Goal: Task Accomplishment & Management: Complete application form

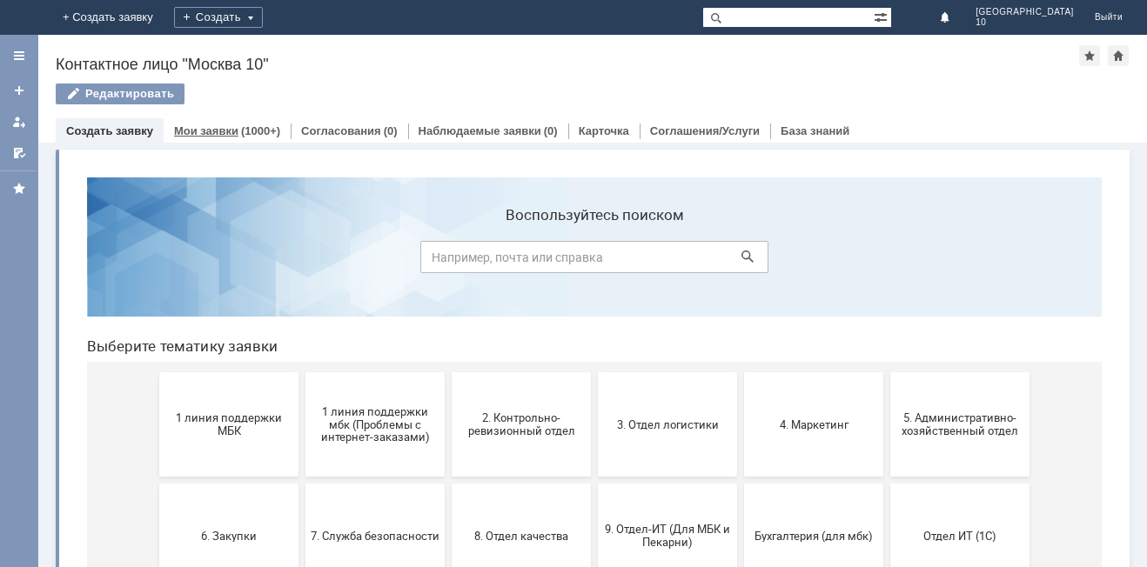
click at [231, 135] on link "Мои заявки" at bounding box center [206, 130] width 64 height 13
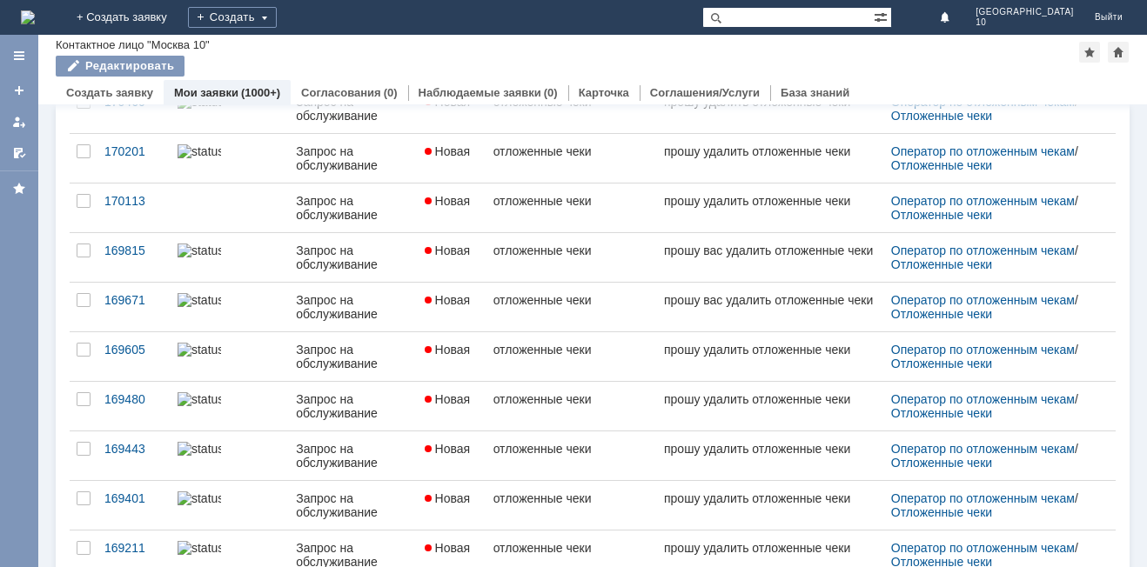
scroll to position [671, 0]
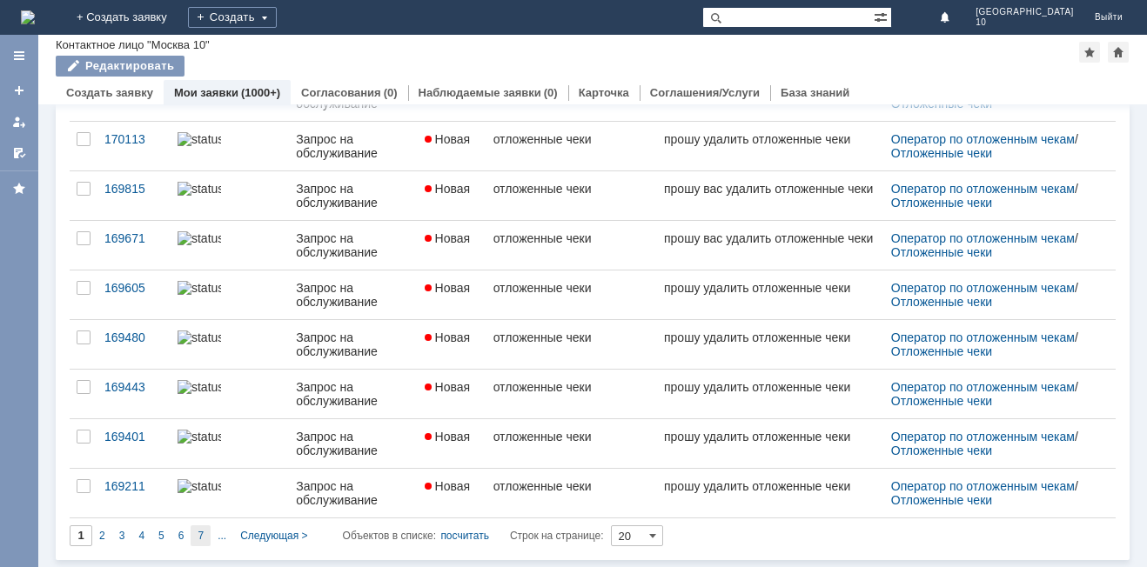
click at [204, 532] on div "7" at bounding box center [201, 535] width 20 height 21
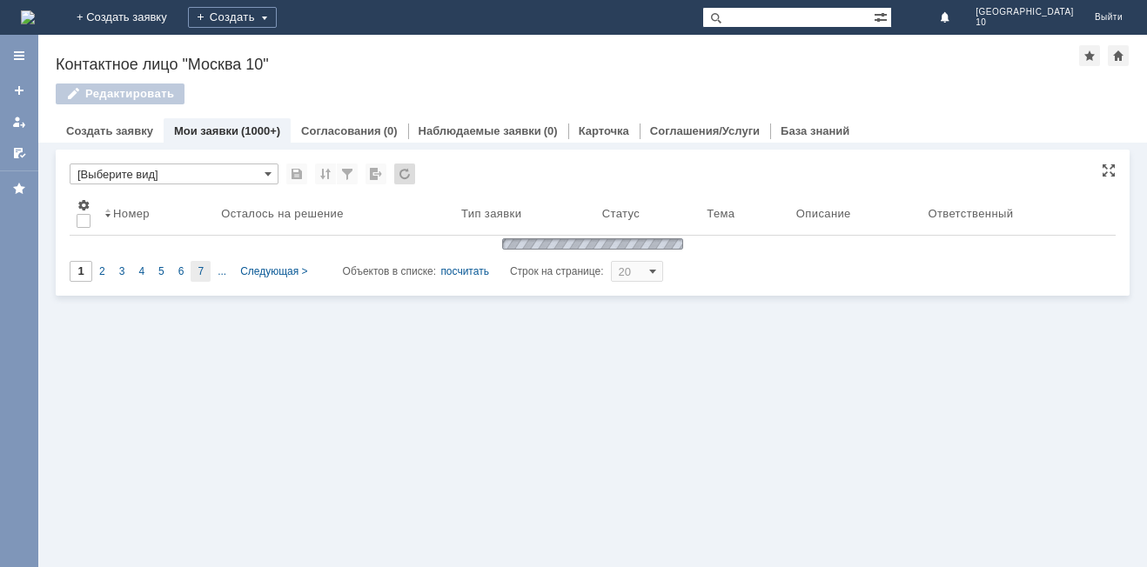
type input "7"
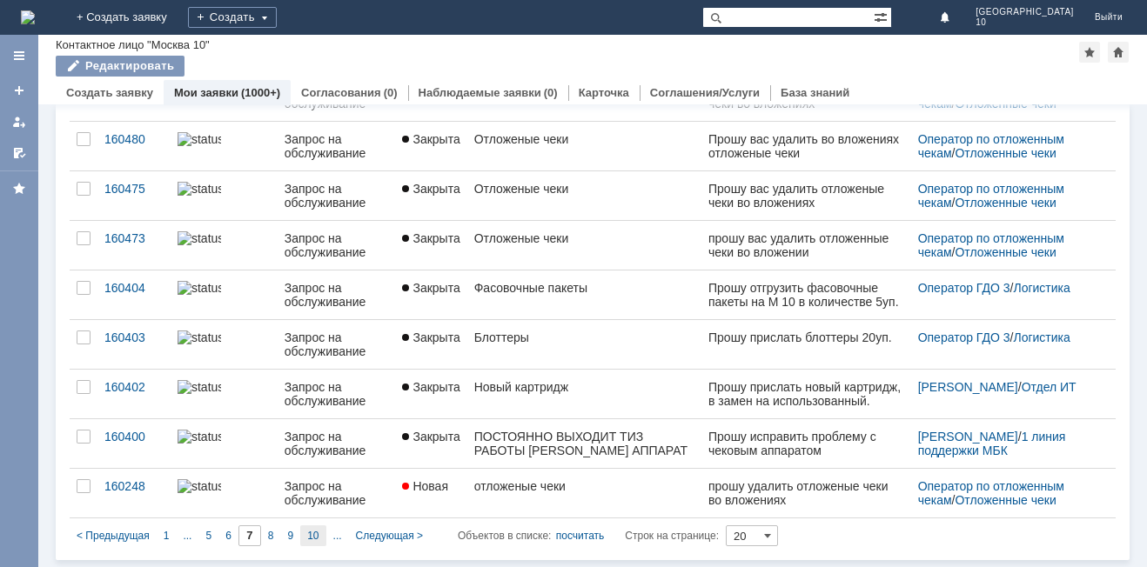
click at [312, 536] on span "10" at bounding box center [312, 536] width 11 height 12
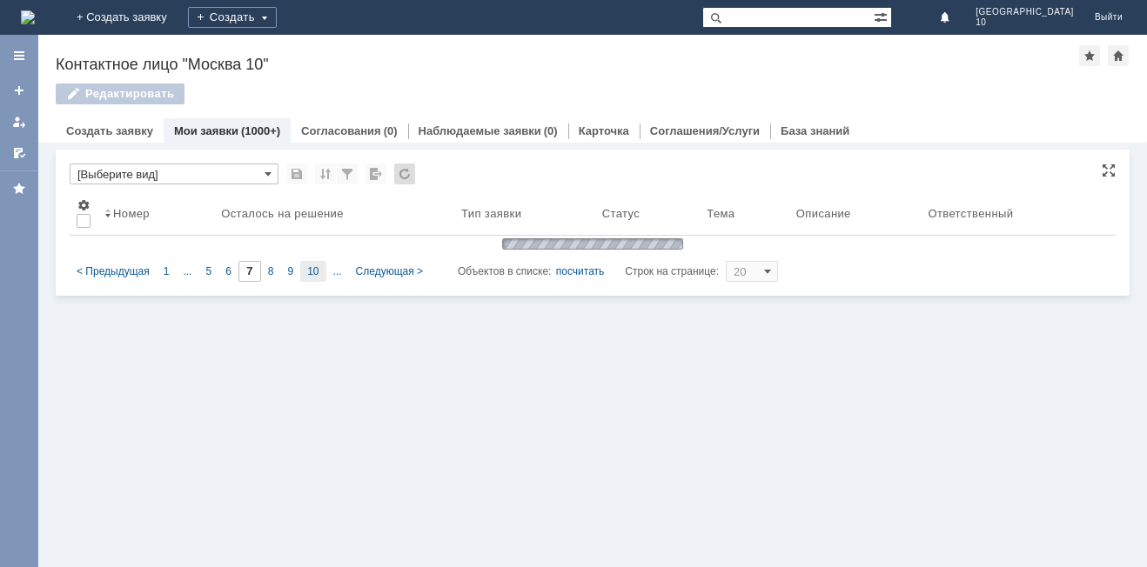
type input "10"
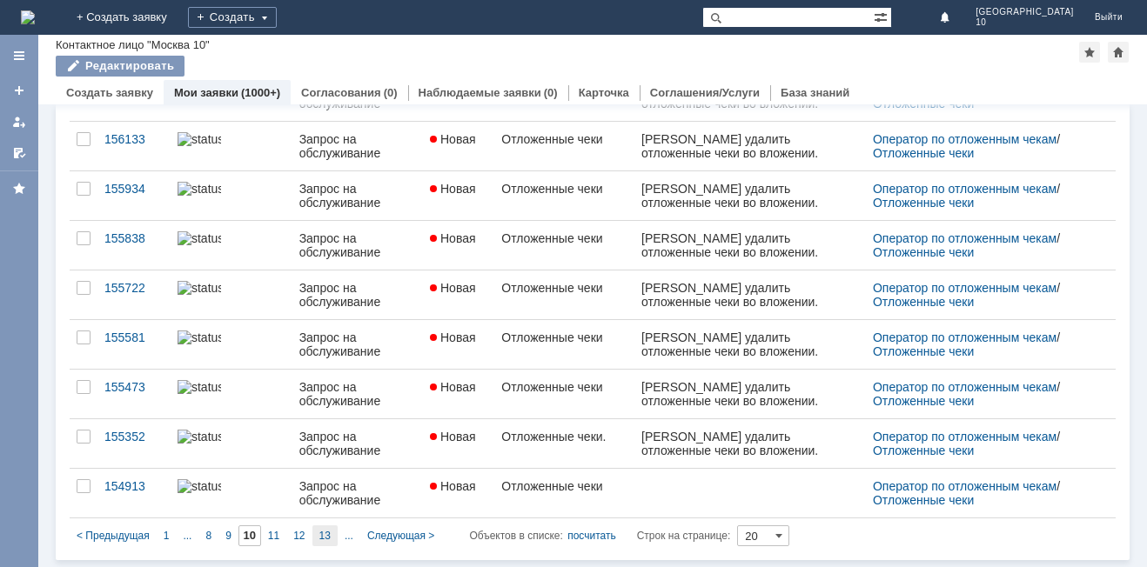
click at [325, 533] on span "13" at bounding box center [324, 536] width 11 height 12
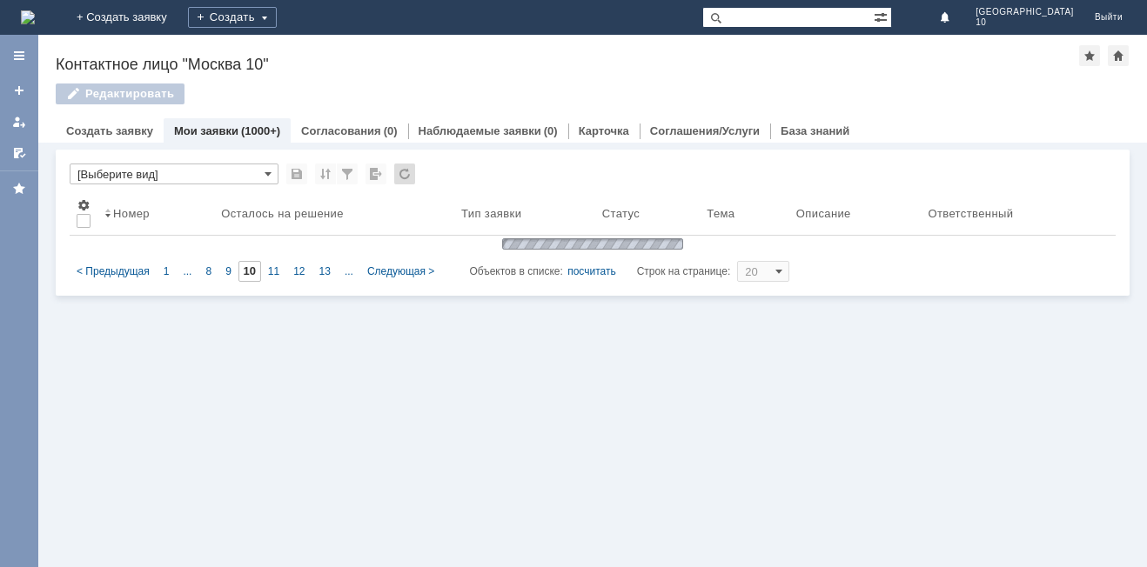
type input "13"
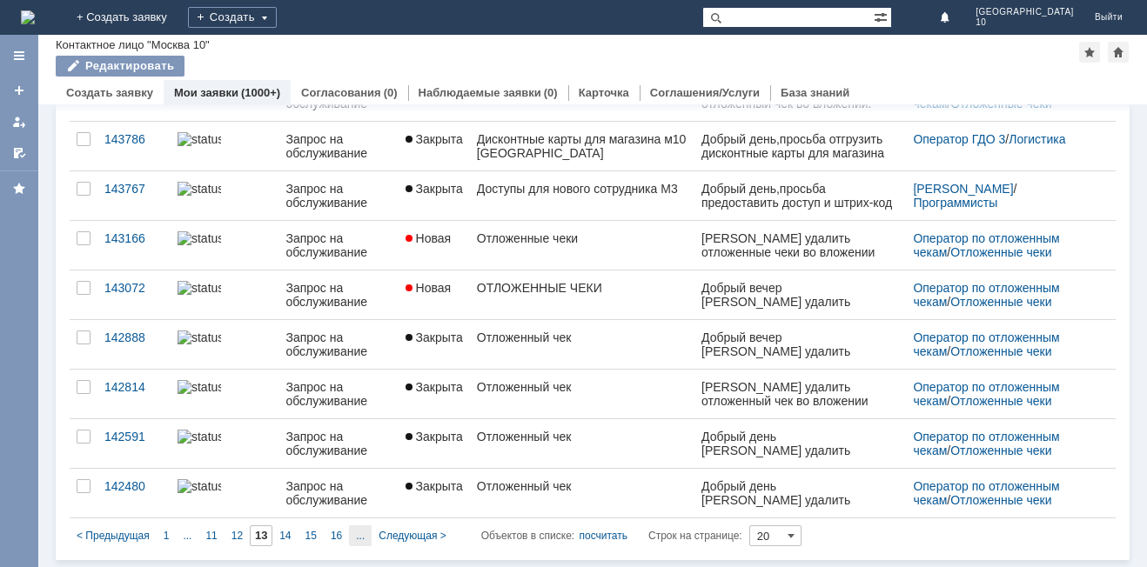
click at [350, 536] on div "..." at bounding box center [360, 535] width 23 height 21
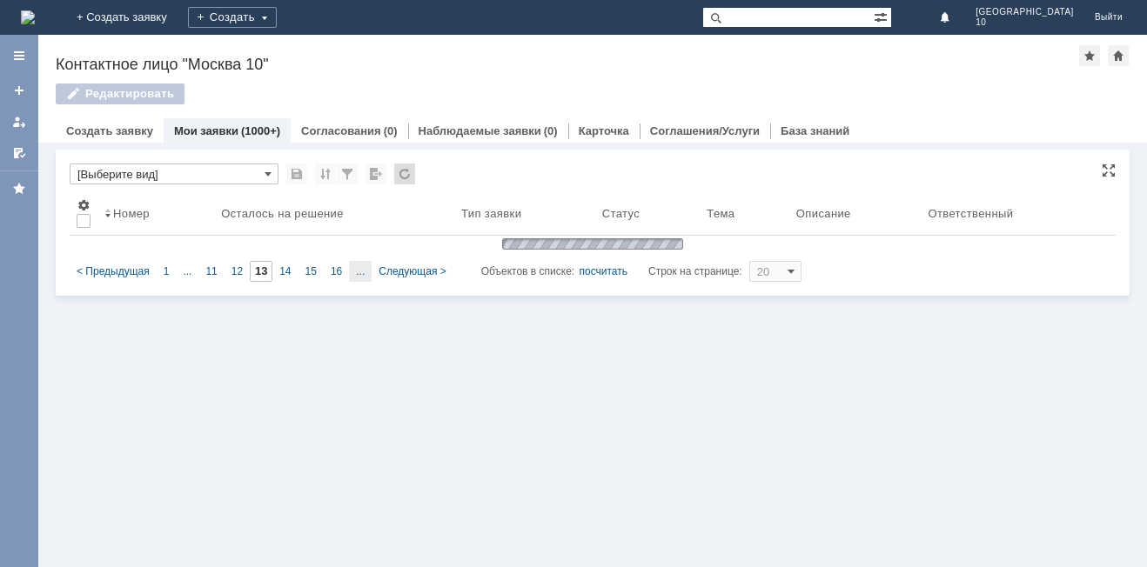
type input "18"
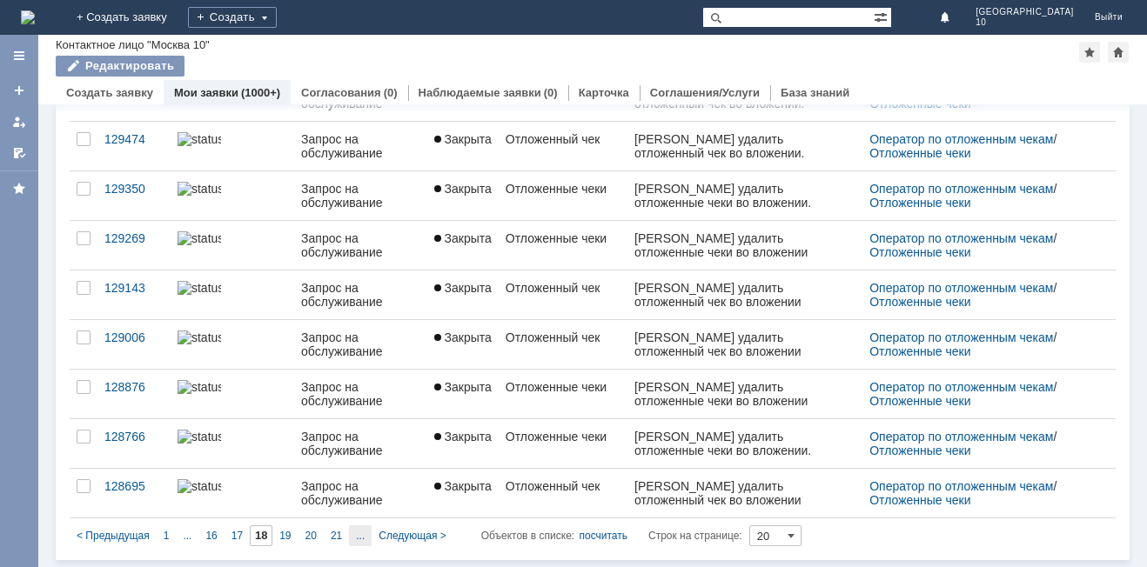
click at [191, 537] on span "..." at bounding box center [187, 536] width 9 height 12
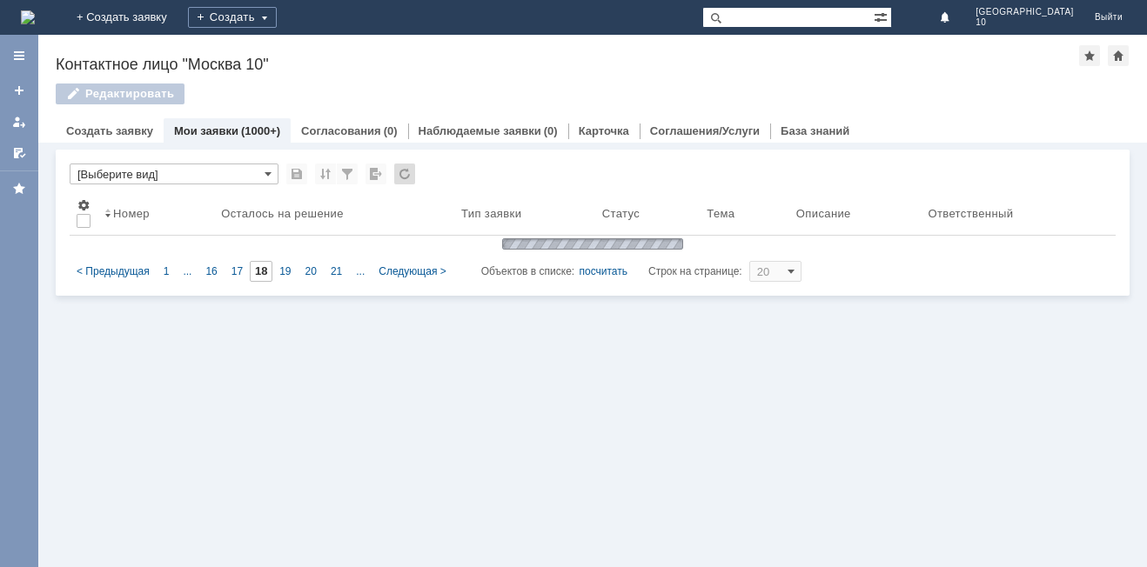
type input "23"
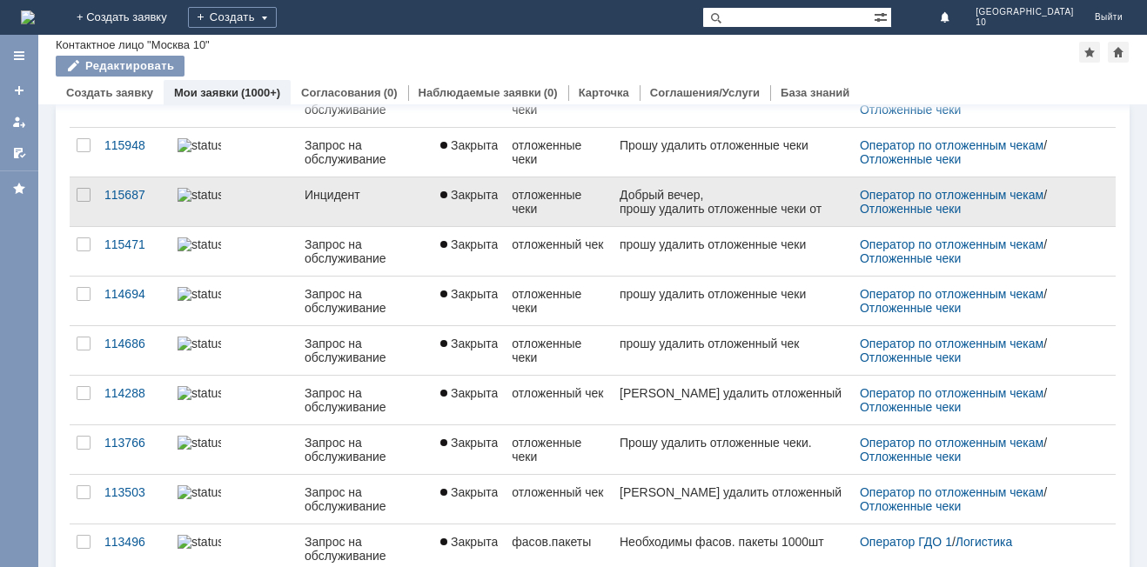
click at [493, 211] on link "Закрыта" at bounding box center [468, 201] width 71 height 49
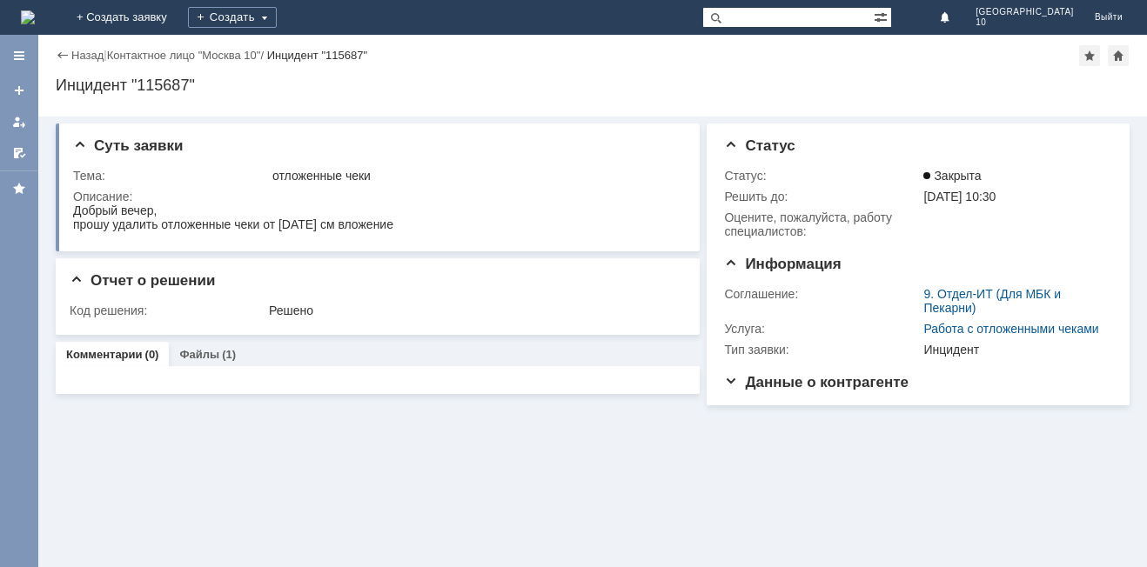
click at [62, 53] on div "Назад" at bounding box center [80, 55] width 48 height 13
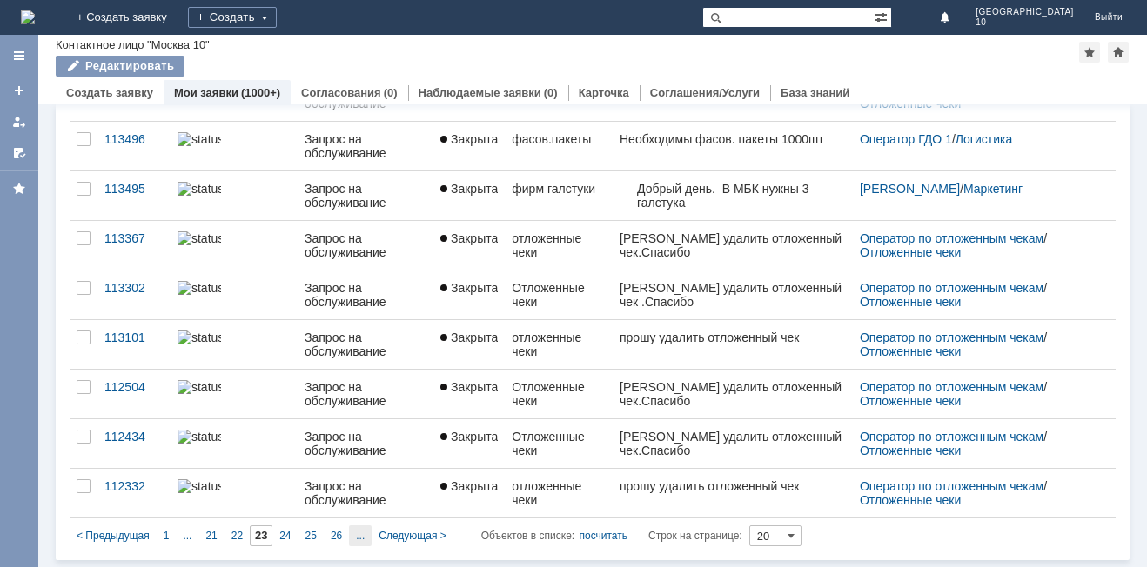
click at [353, 542] on div "..." at bounding box center [360, 535] width 23 height 21
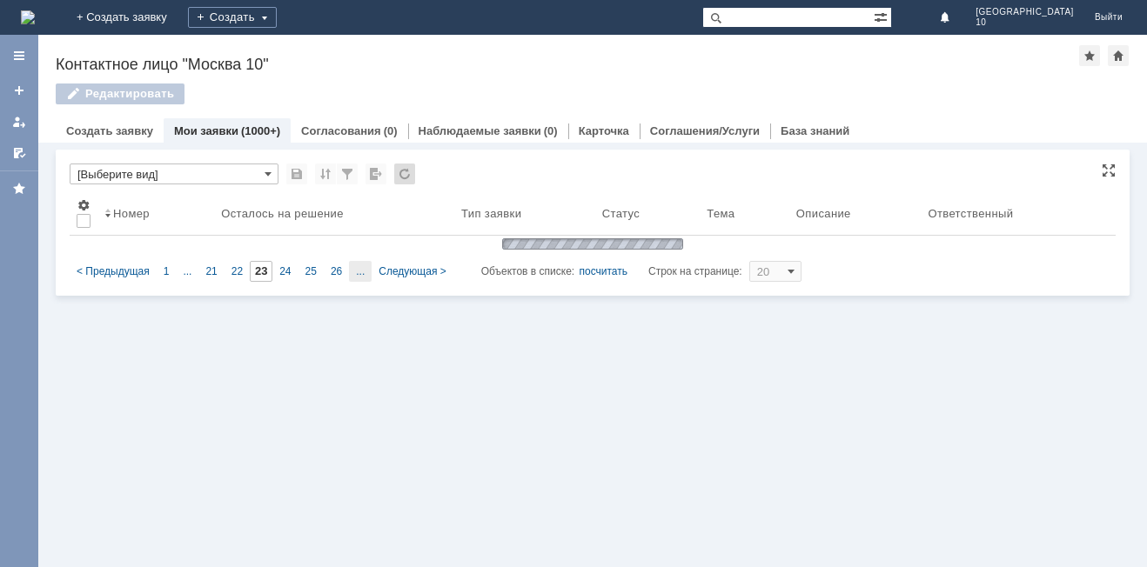
type input "28"
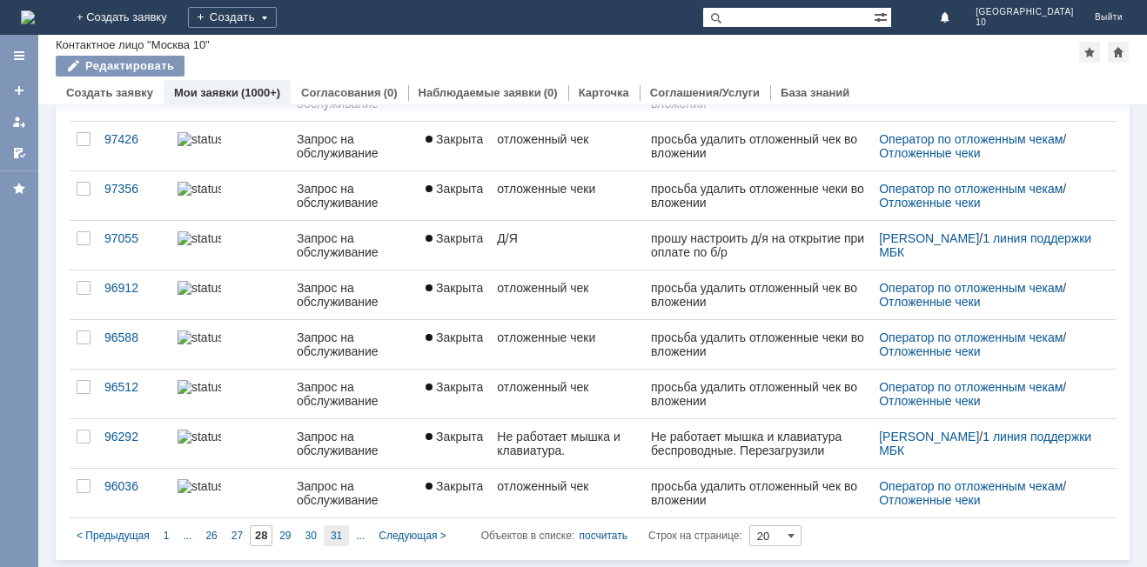
click at [347, 538] on div "31" at bounding box center [336, 535] width 25 height 21
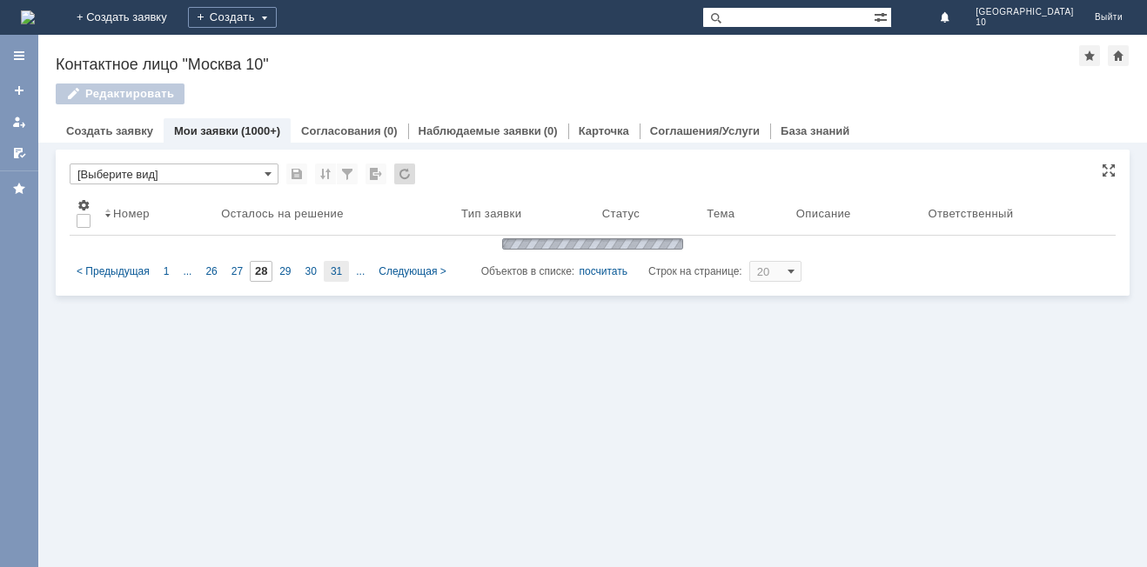
type input "31"
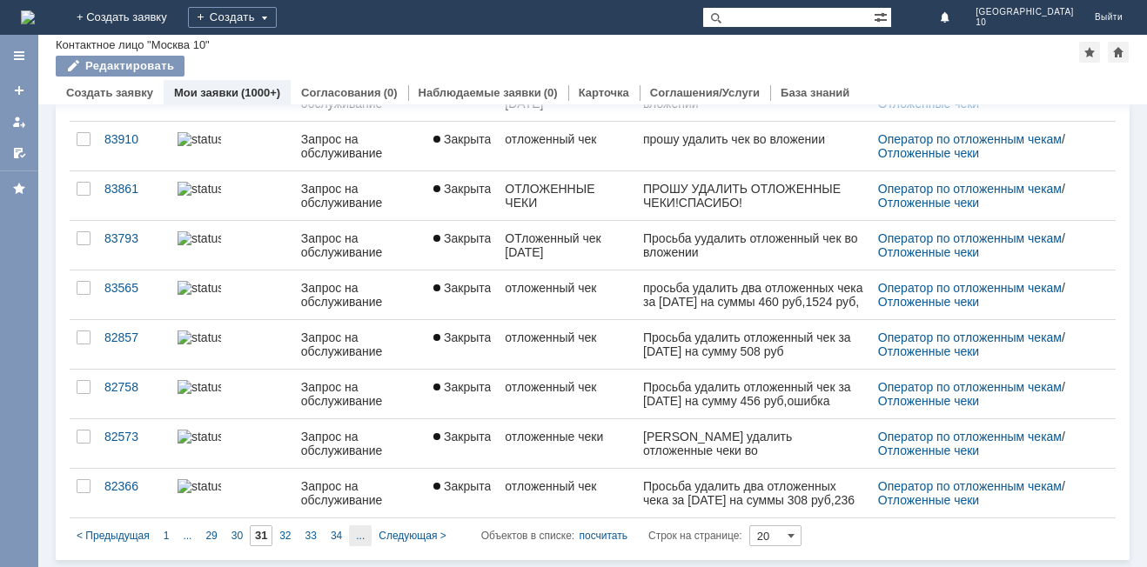
click at [360, 544] on div "..." at bounding box center [360, 535] width 23 height 21
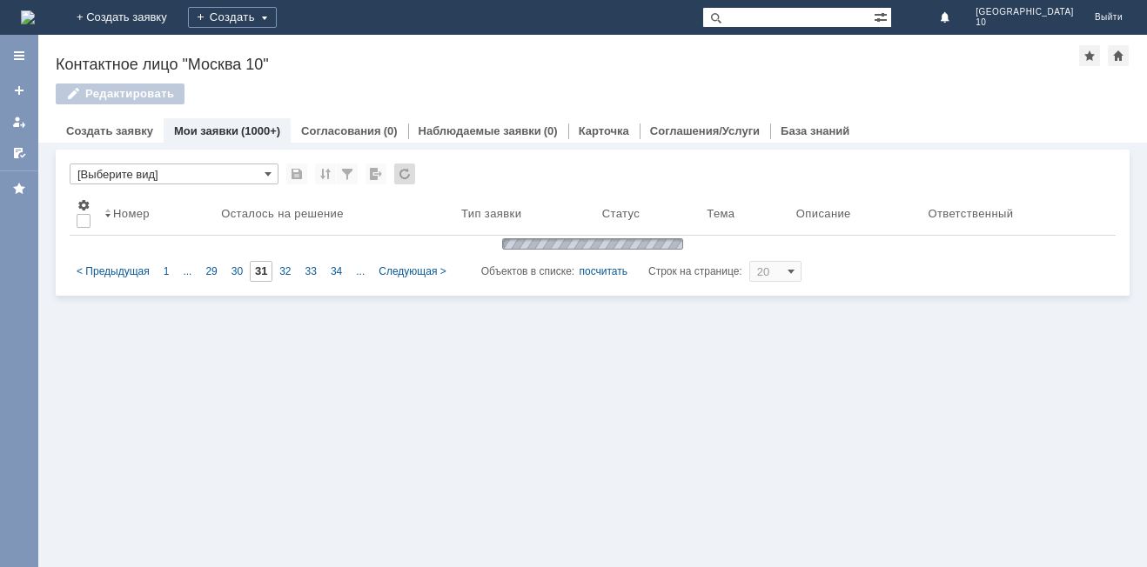
type input "36"
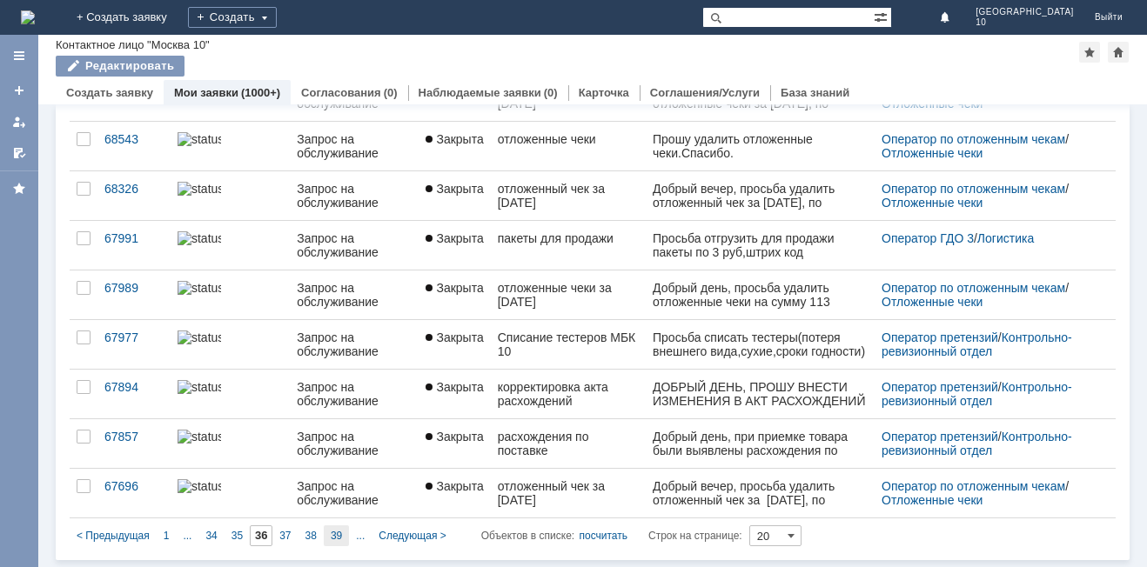
click at [345, 532] on div "39" at bounding box center [336, 535] width 25 height 21
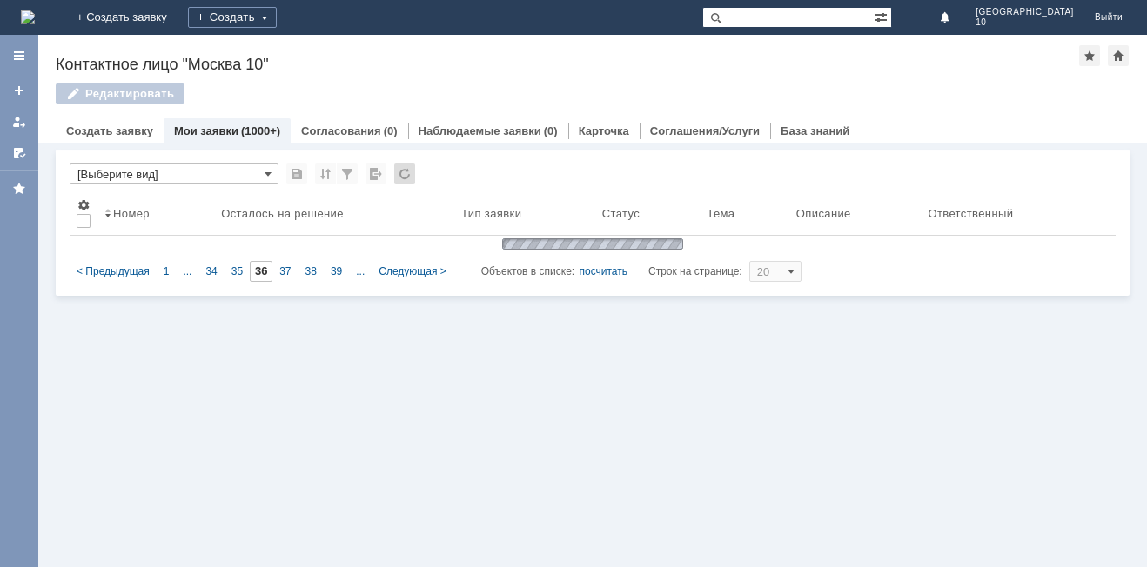
type input "39"
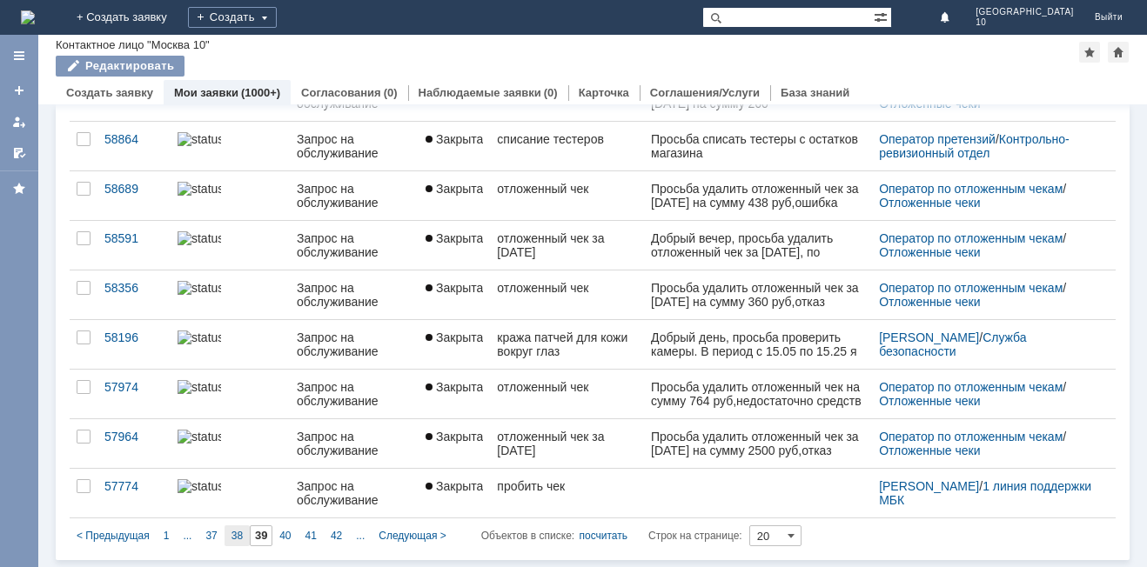
click at [227, 532] on div "38" at bounding box center [236, 535] width 25 height 21
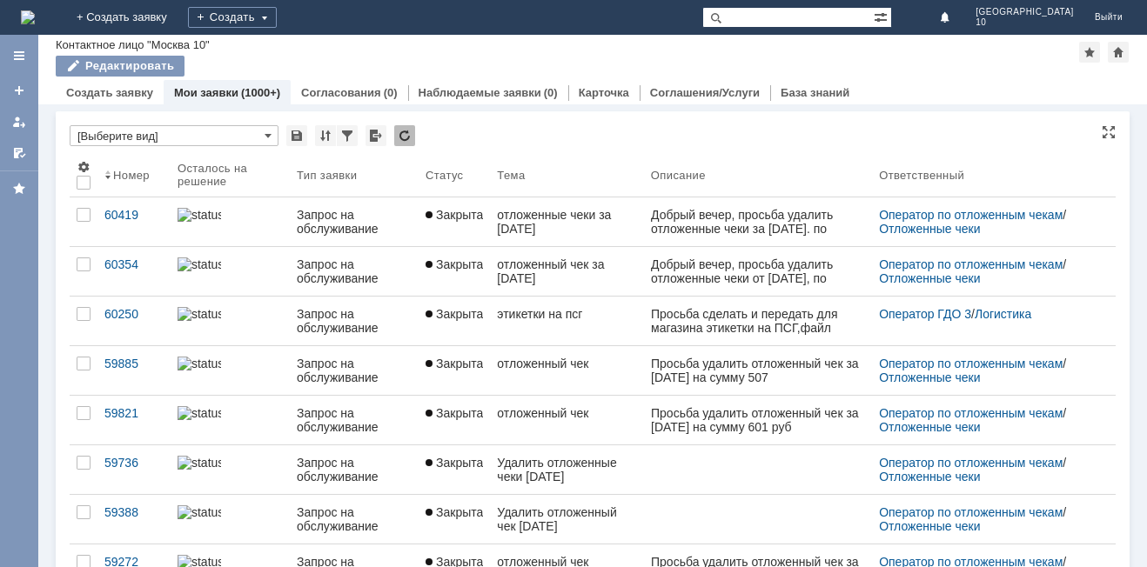
type input "38"
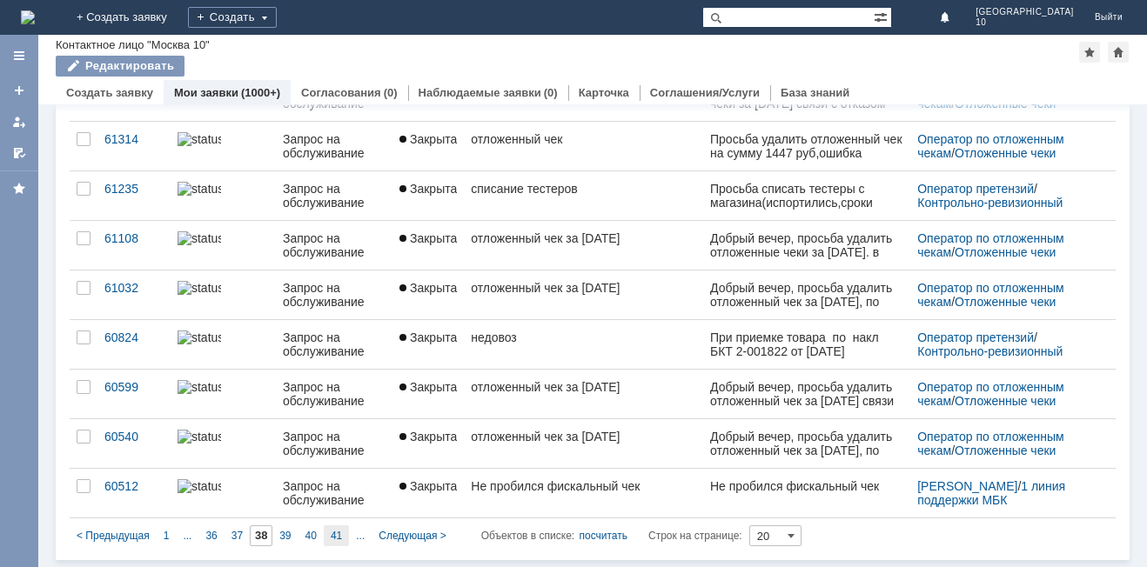
click at [338, 534] on span "41" at bounding box center [336, 536] width 11 height 12
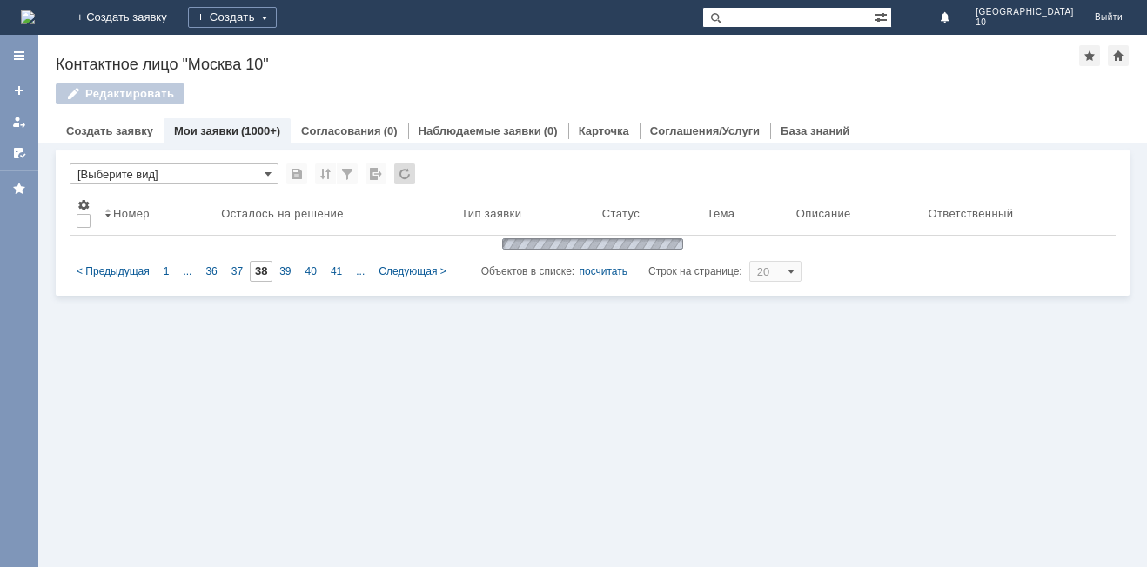
type input "41"
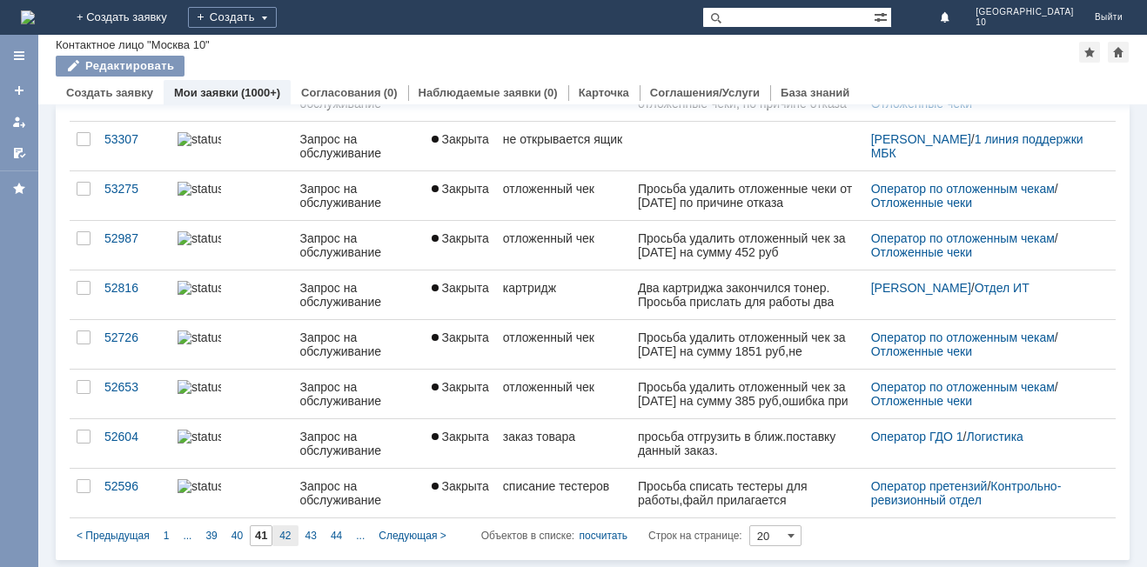
click at [285, 540] on span "42" at bounding box center [284, 536] width 11 height 12
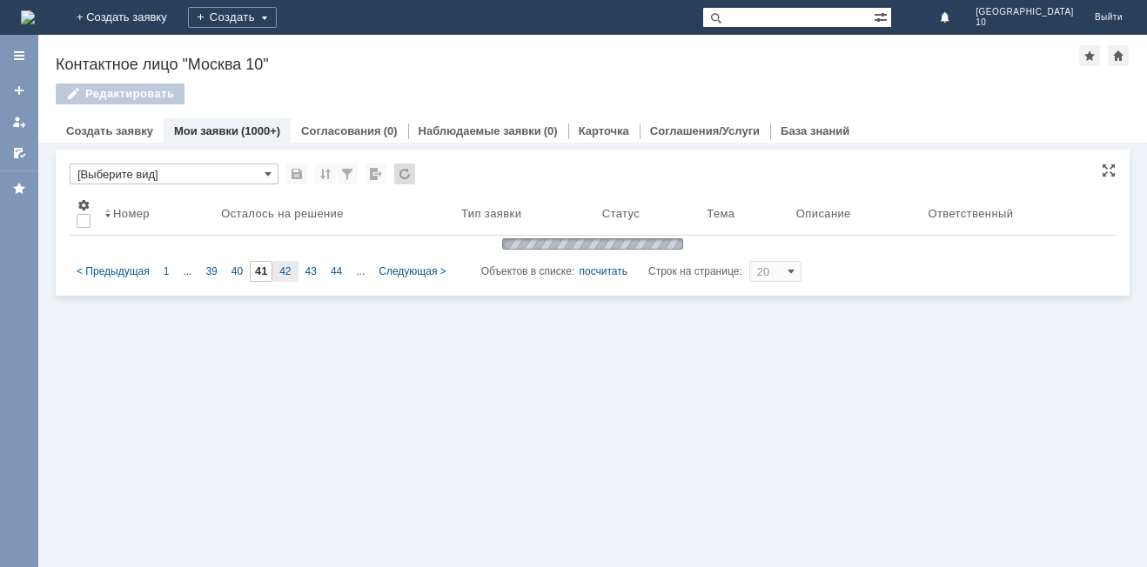
type input "42"
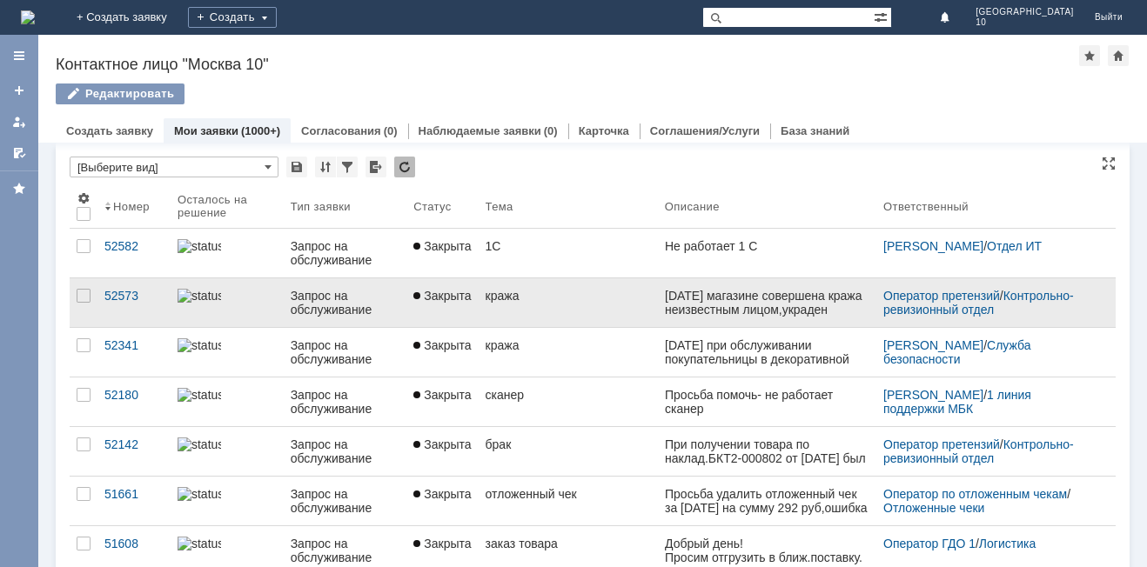
click at [541, 292] on div "кража" at bounding box center [567, 296] width 165 height 14
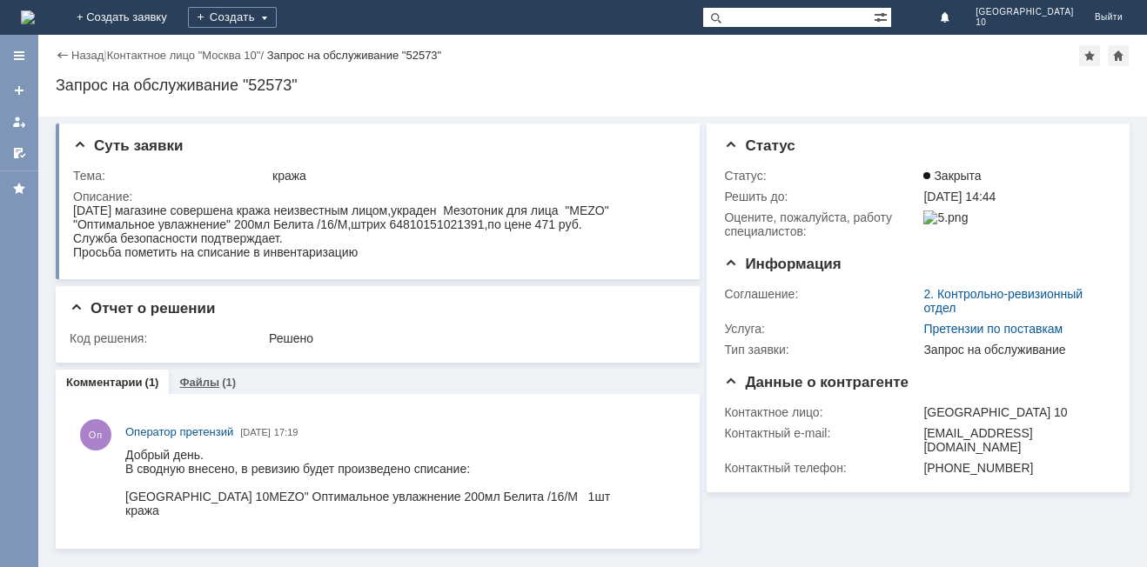
click at [212, 385] on link "Файлы" at bounding box center [199, 382] width 40 height 13
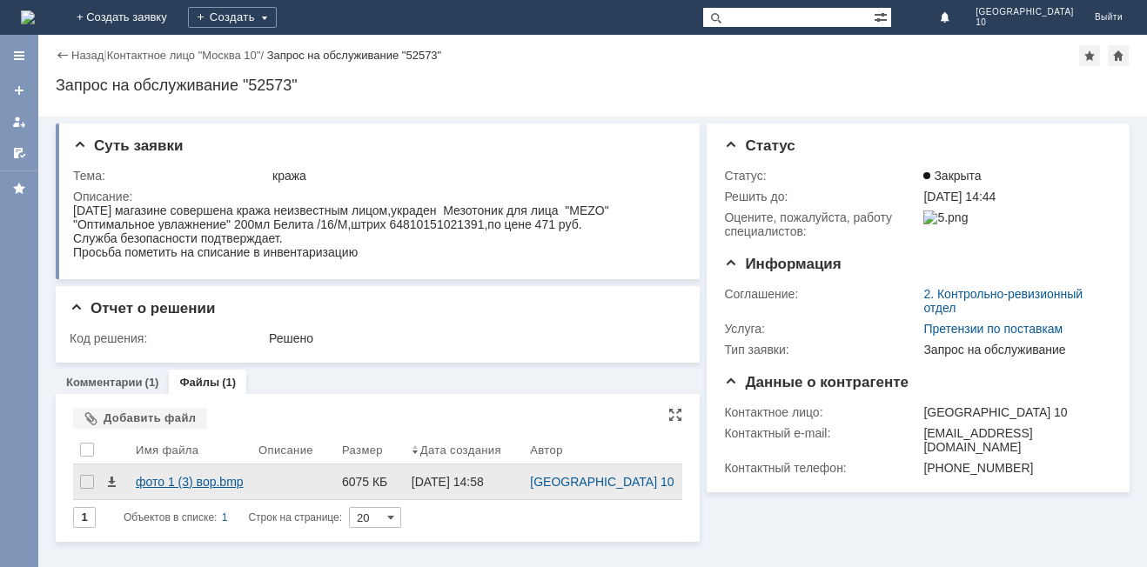
click at [211, 485] on div "фото 1 (3) вор.bmp" at bounding box center [190, 482] width 109 height 14
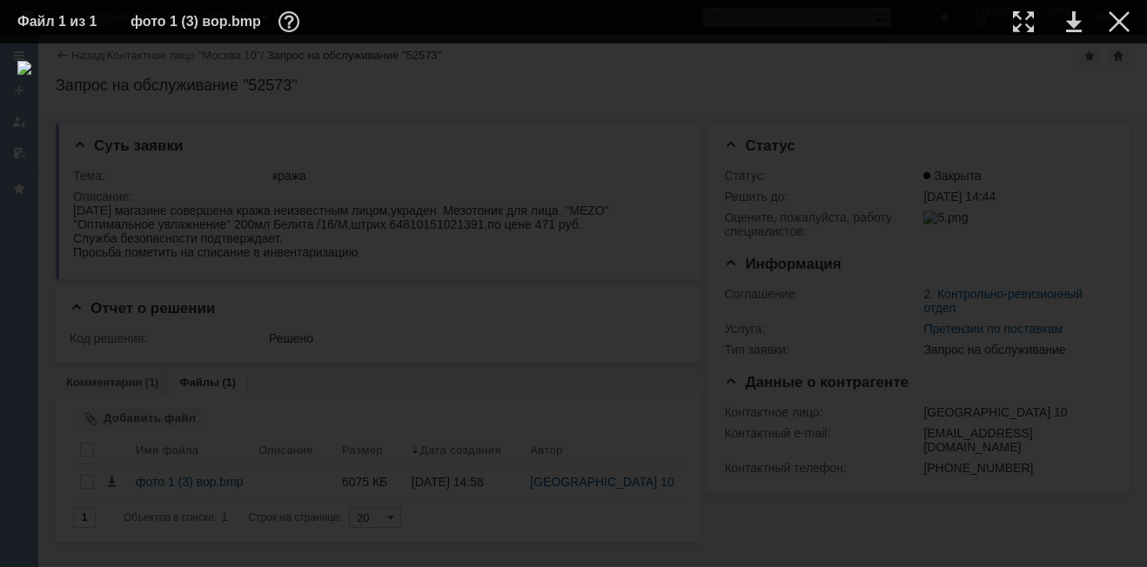
click at [620, 316] on img at bounding box center [573, 305] width 1112 height 489
click at [997, 67] on img at bounding box center [573, 305] width 1112 height 489
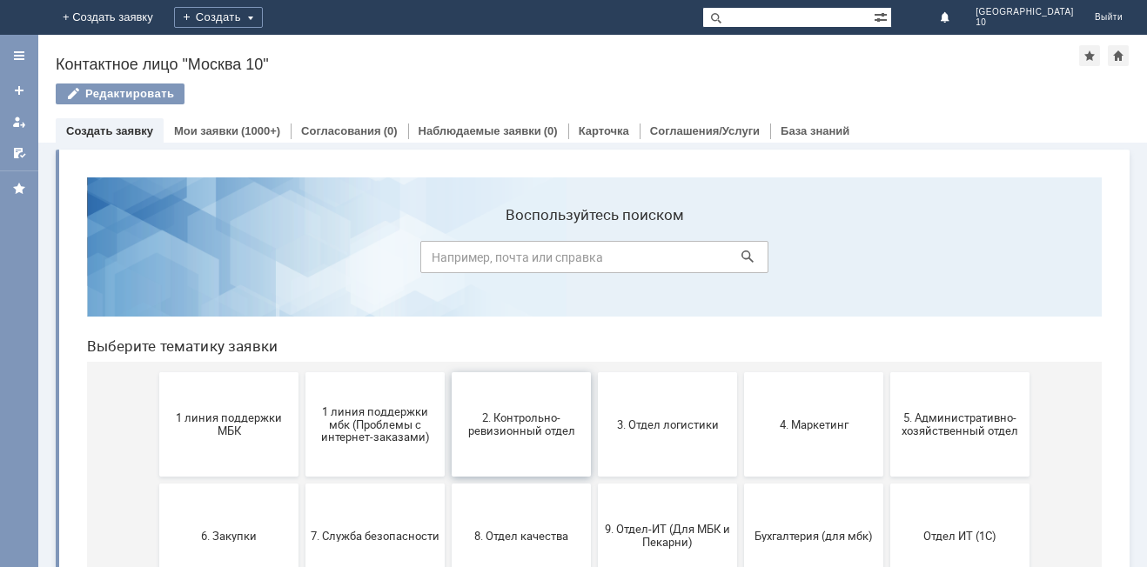
click at [523, 431] on span "2. Контрольно-ревизионный отдел" at bounding box center [521, 425] width 129 height 26
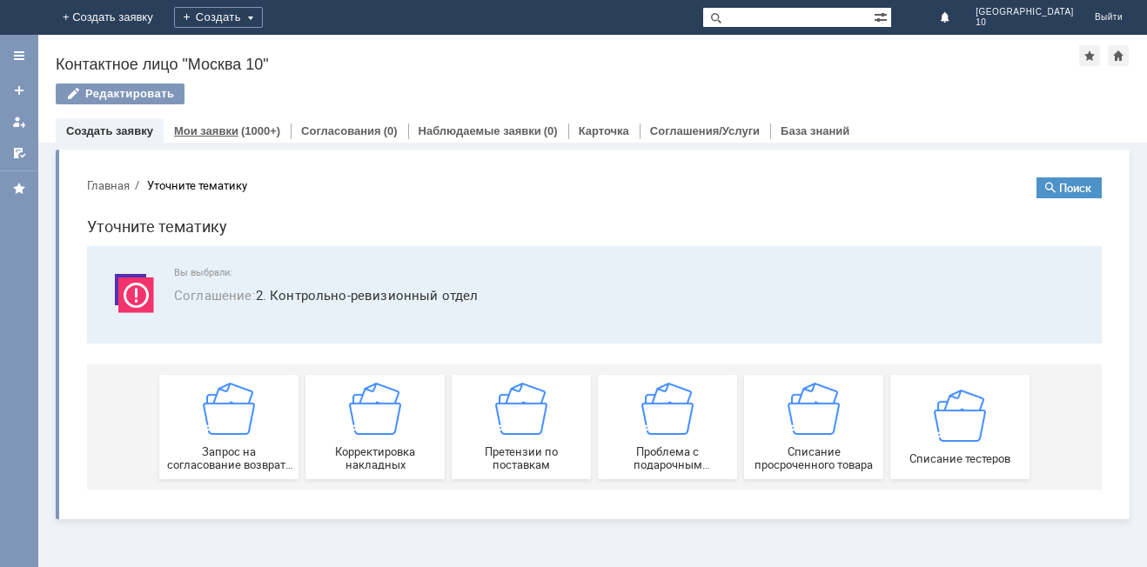
click at [232, 131] on link "Мои заявки" at bounding box center [206, 130] width 64 height 13
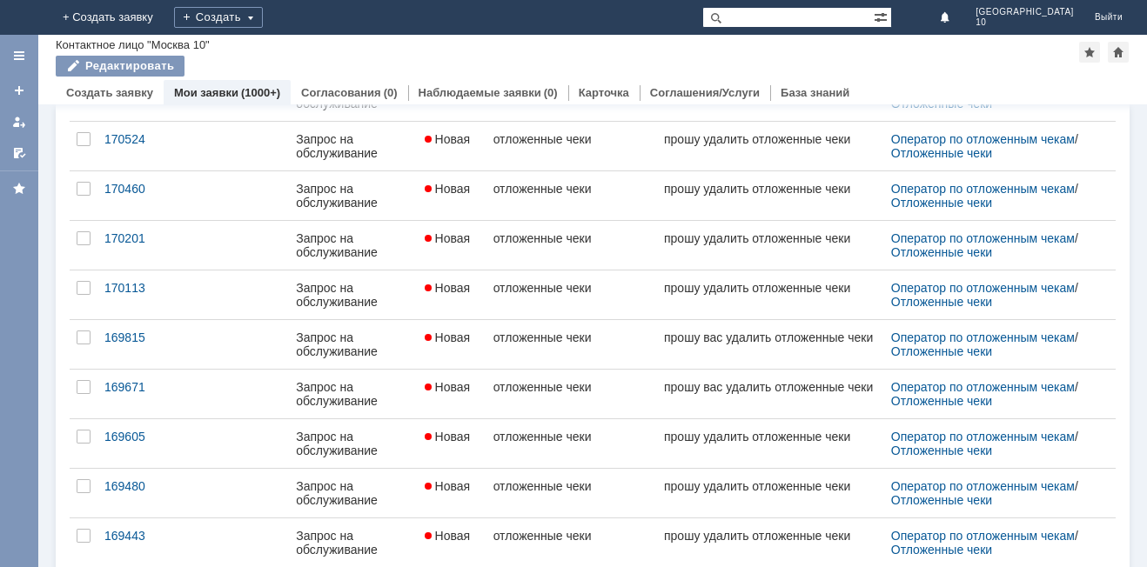
scroll to position [671, 0]
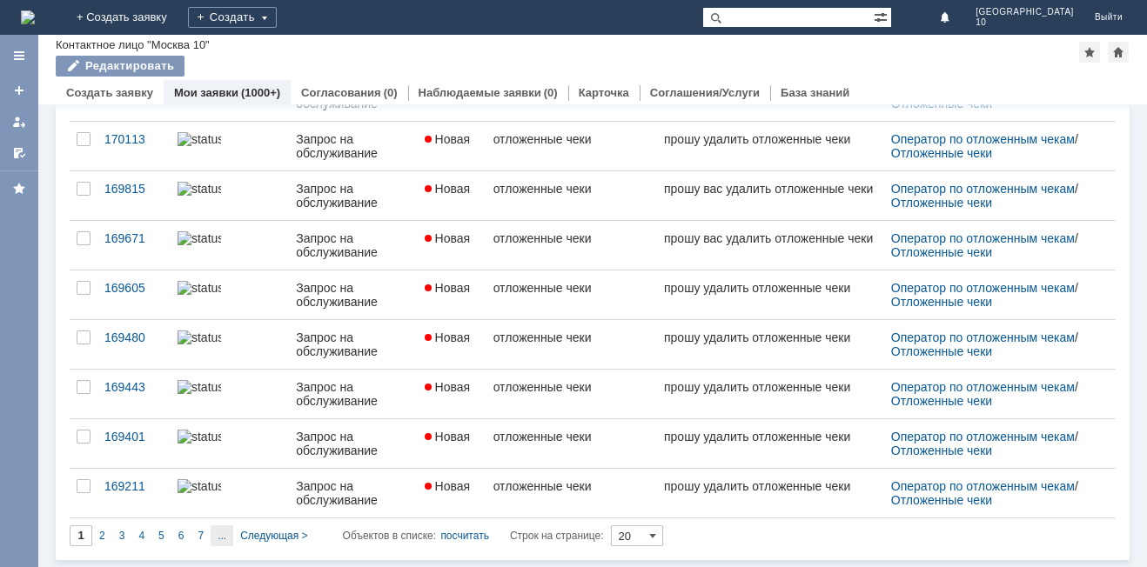
click at [214, 540] on div "..." at bounding box center [222, 535] width 23 height 21
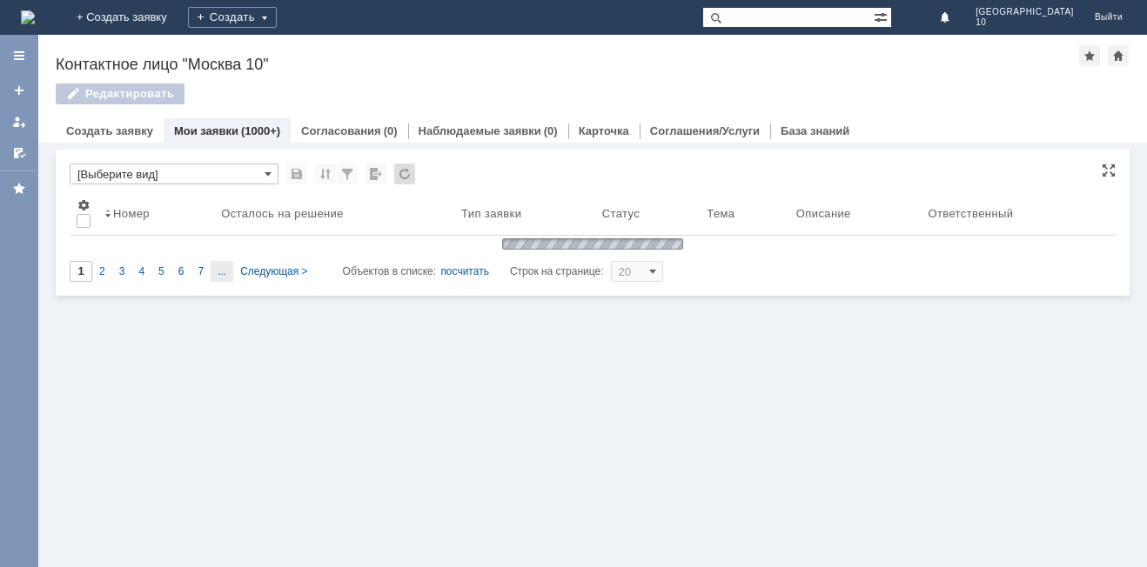
type input "6"
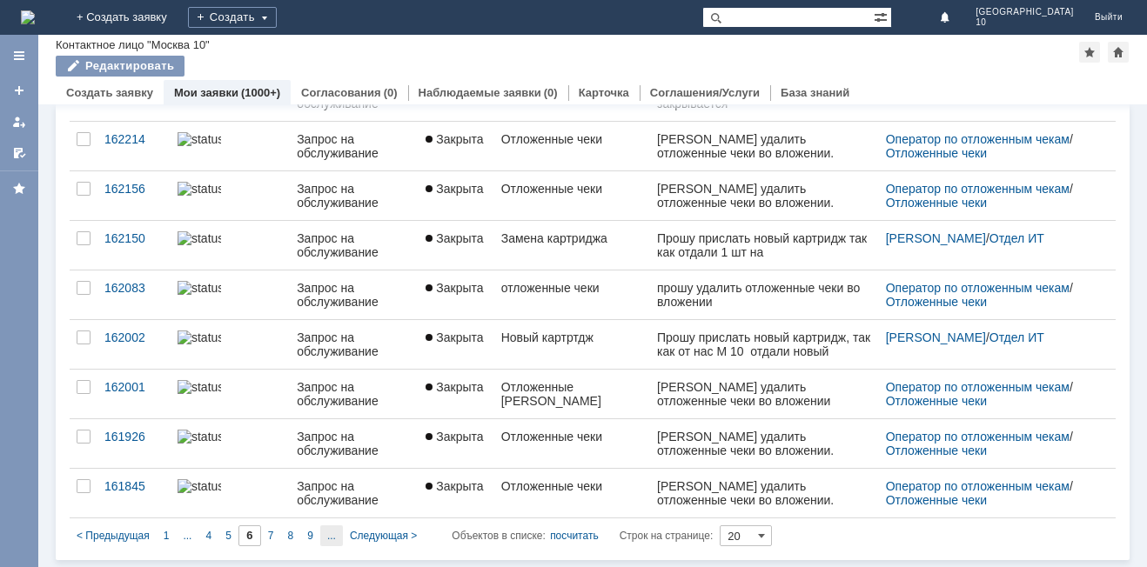
click at [191, 537] on span "..." at bounding box center [187, 536] width 9 height 12
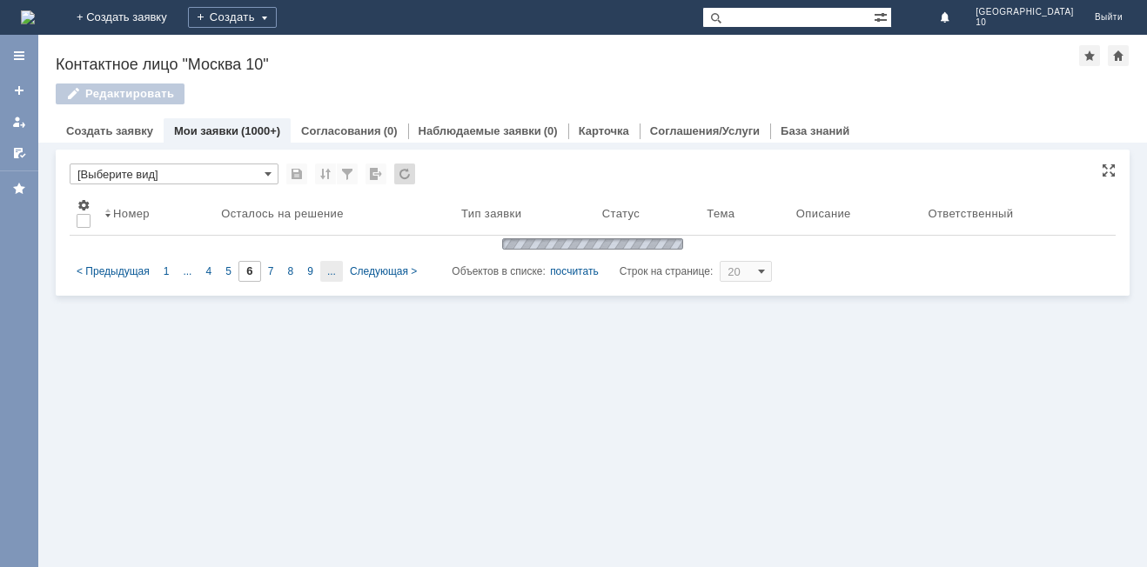
type input "11"
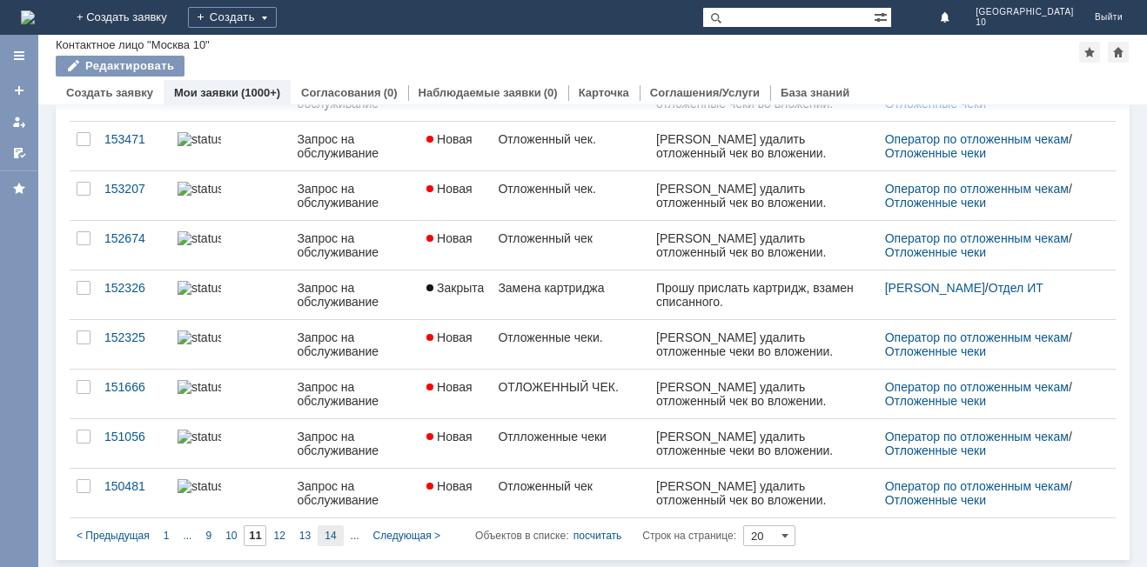
click at [338, 536] on div "14" at bounding box center [330, 535] width 25 height 21
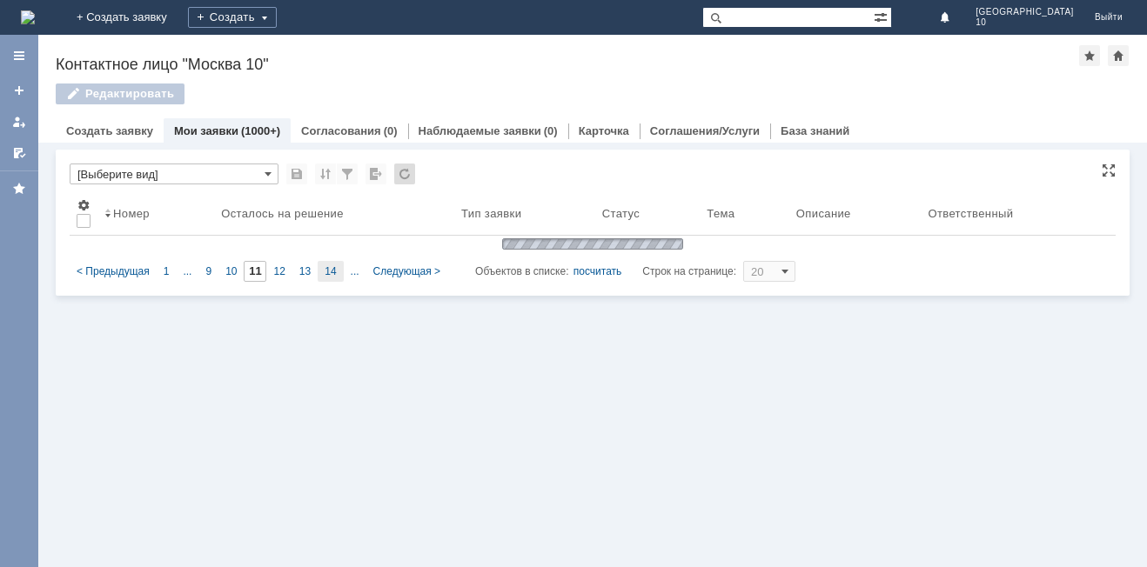
type input "14"
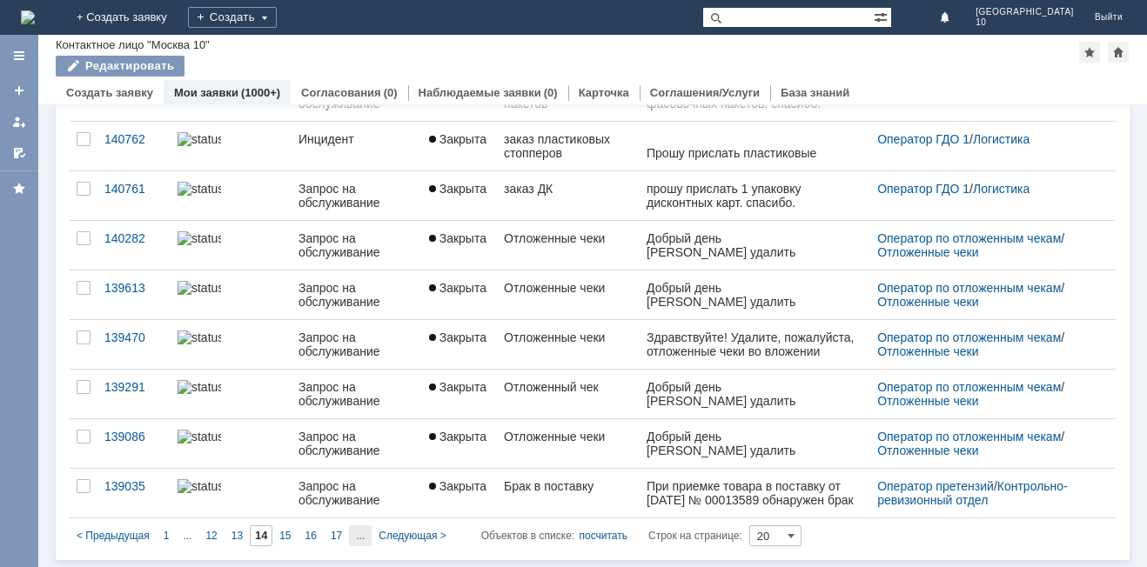
click at [191, 535] on span "..." at bounding box center [187, 536] width 9 height 12
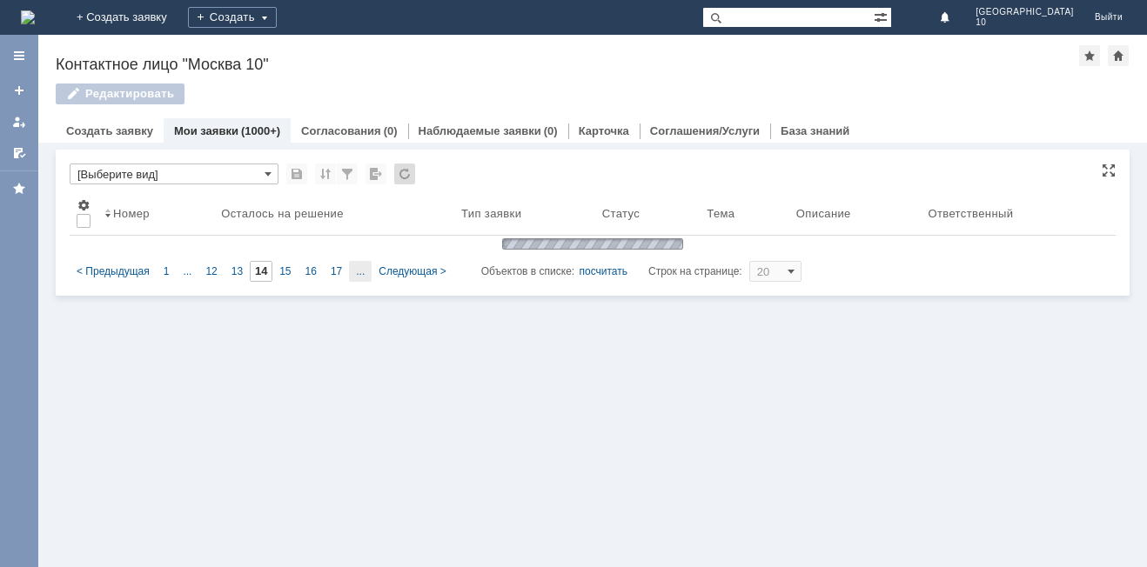
type input "19"
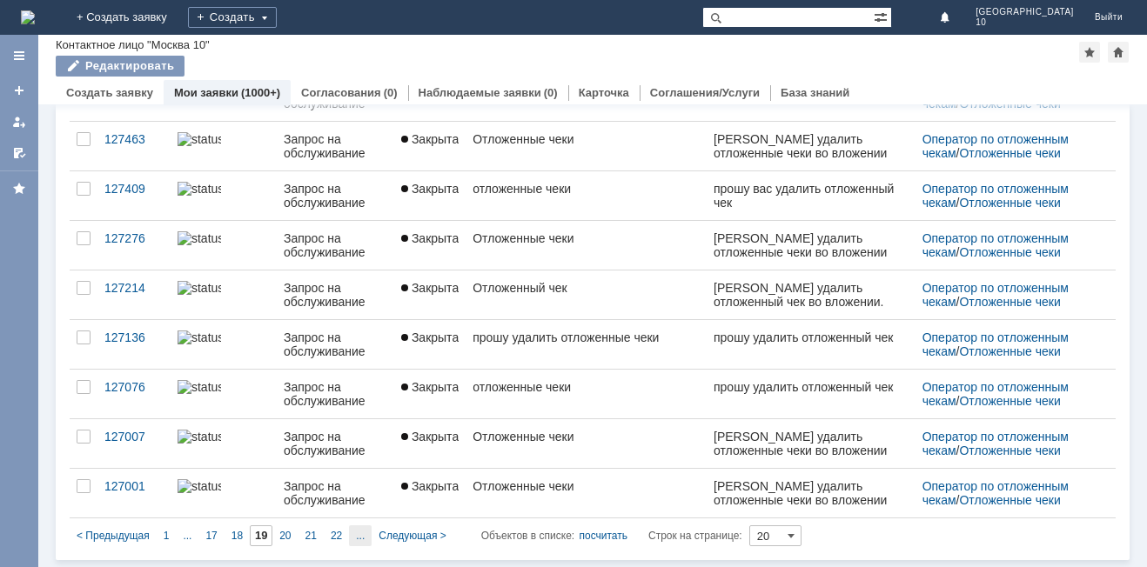
click at [191, 535] on span "..." at bounding box center [187, 536] width 9 height 12
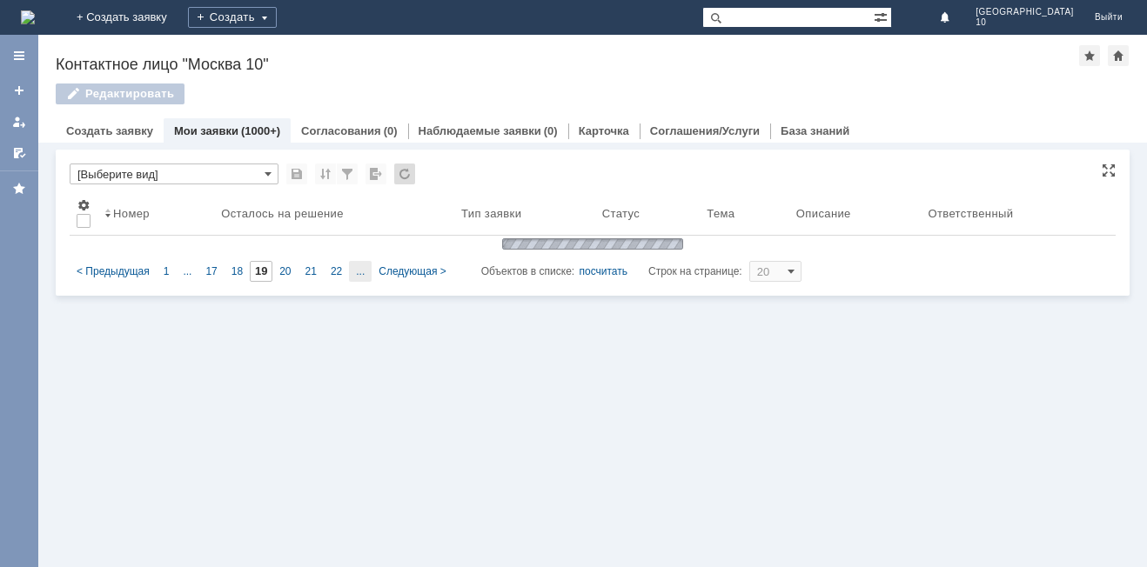
type input "24"
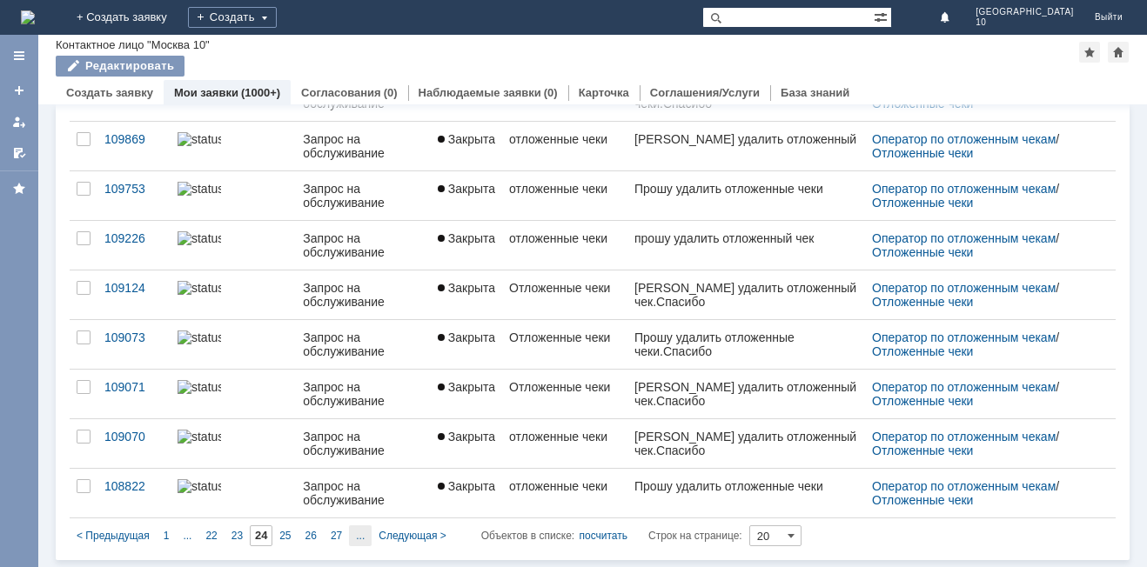
click at [191, 535] on span "..." at bounding box center [187, 536] width 9 height 12
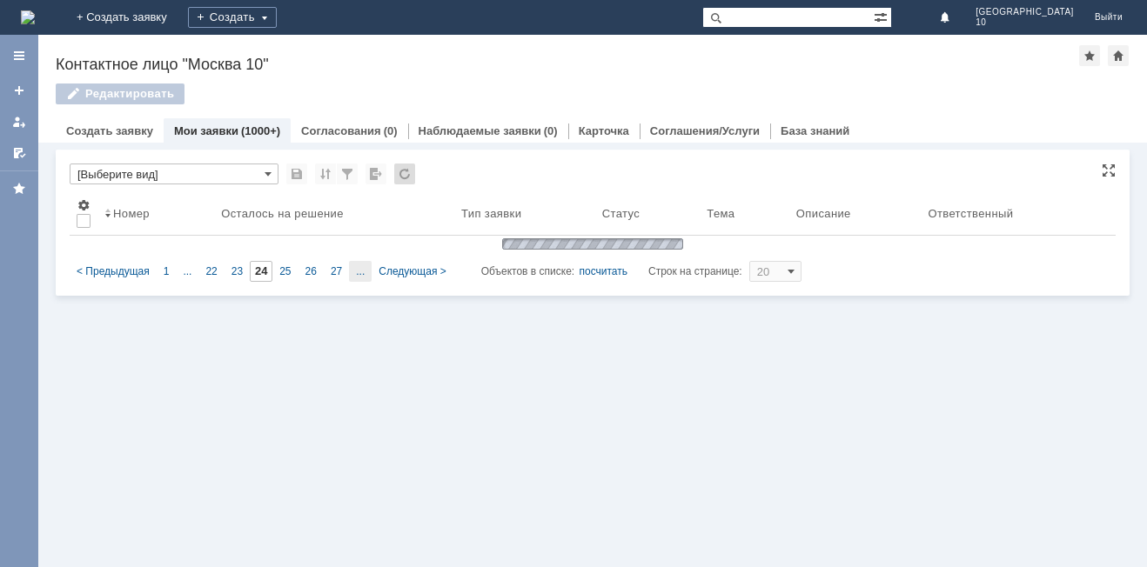
type input "29"
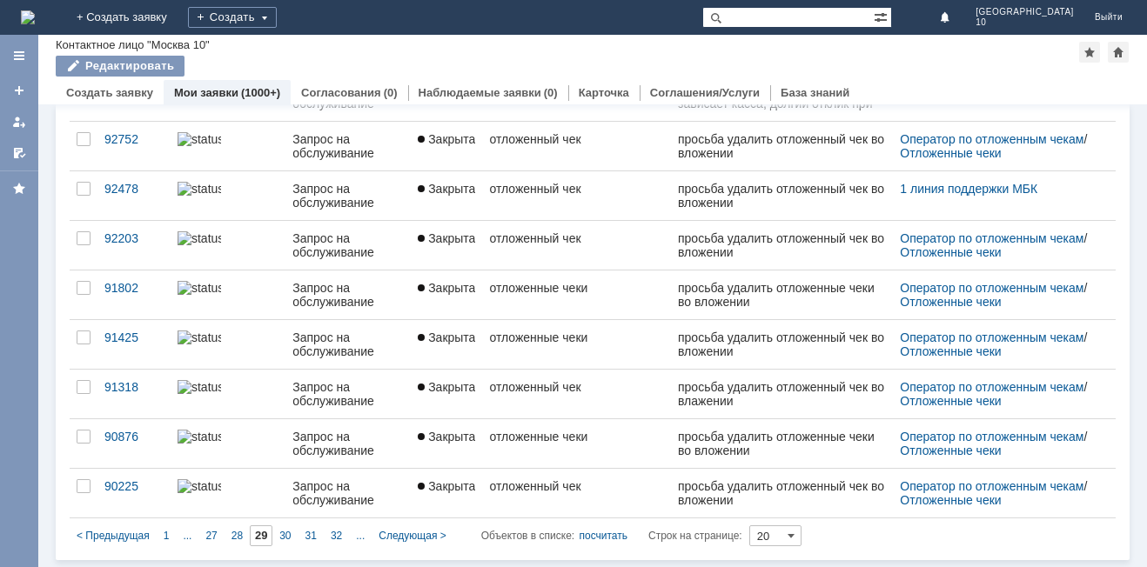
click at [191, 535] on span "..." at bounding box center [187, 536] width 9 height 12
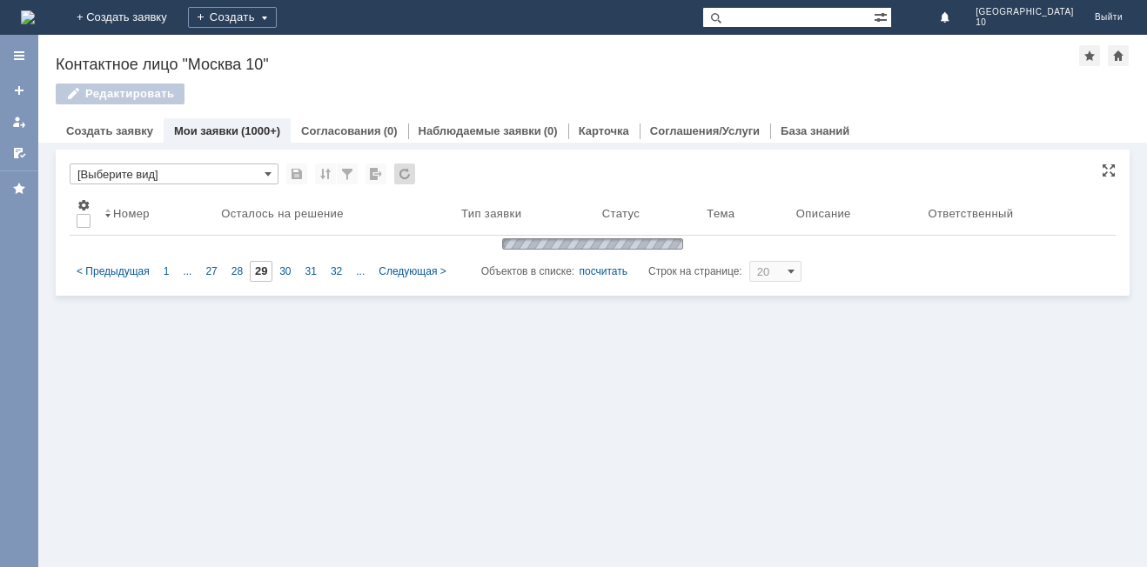
type input "34"
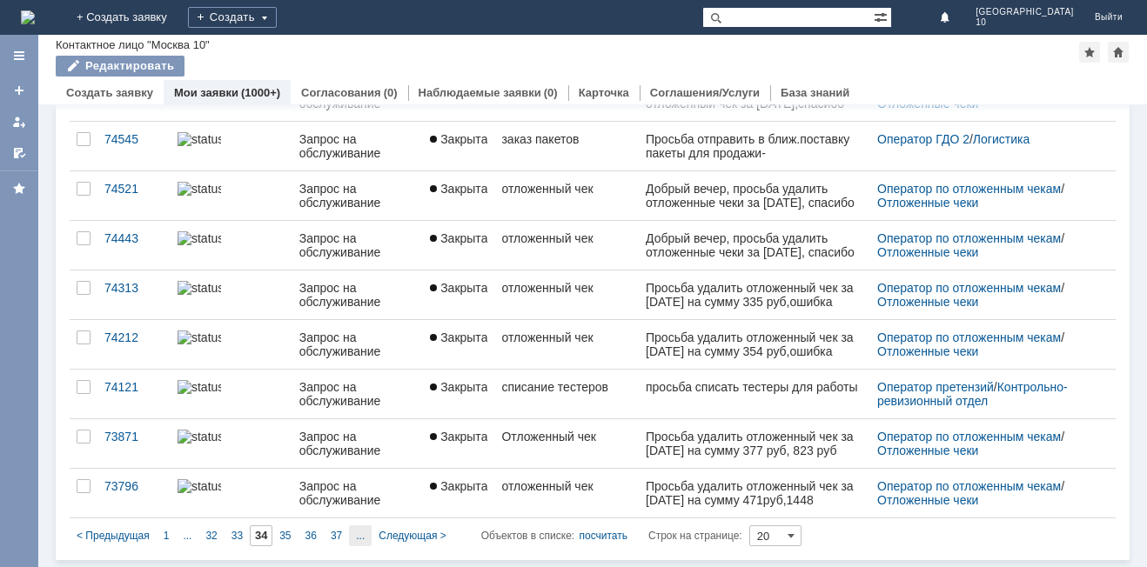
click at [367, 532] on div "..." at bounding box center [360, 535] width 23 height 21
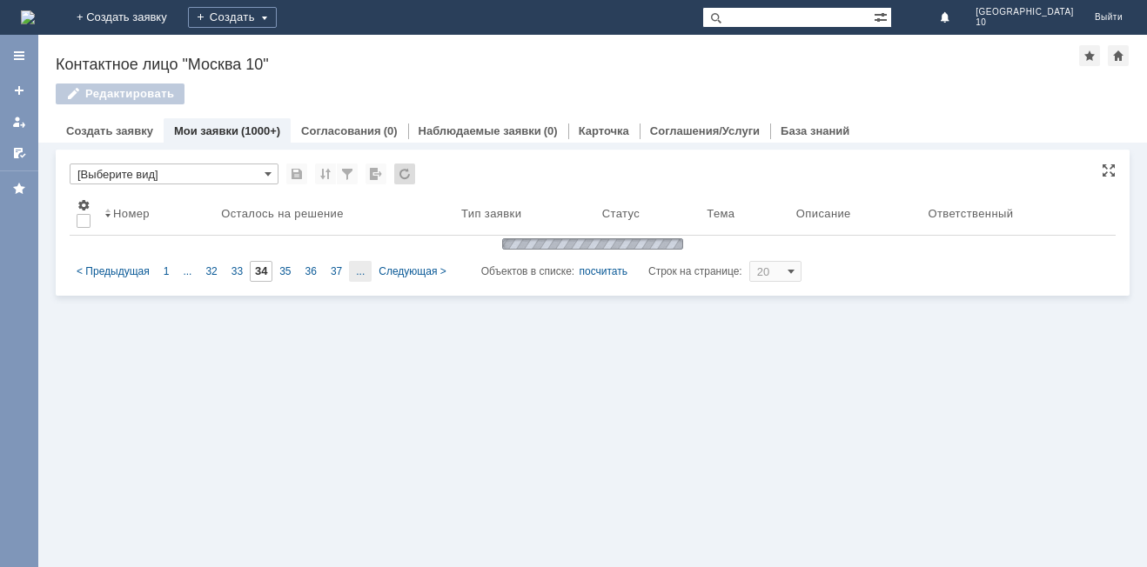
type input "39"
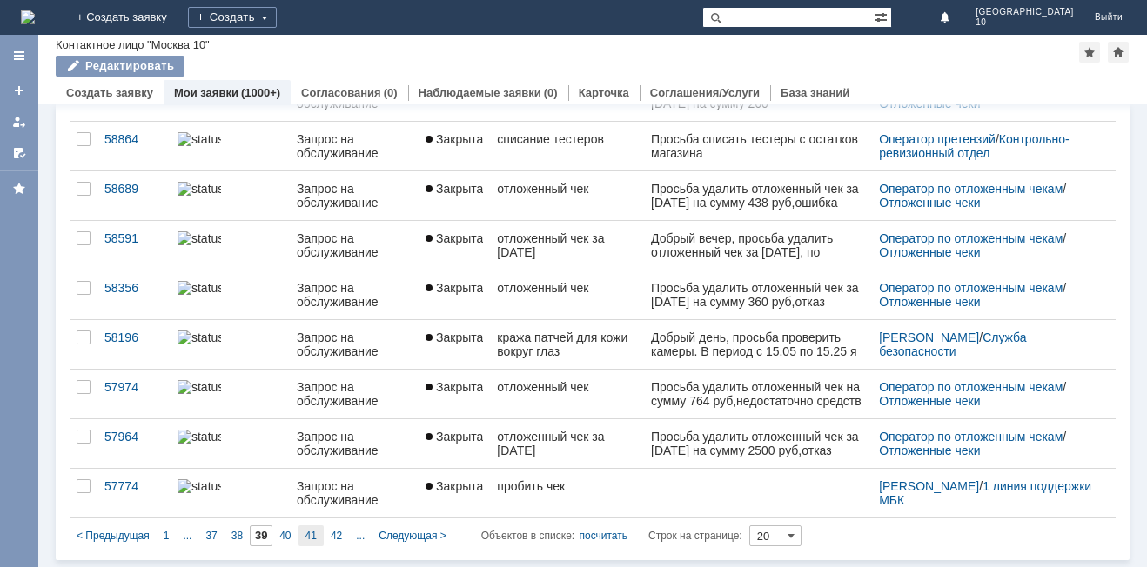
click at [311, 534] on span "41" at bounding box center [310, 536] width 11 height 12
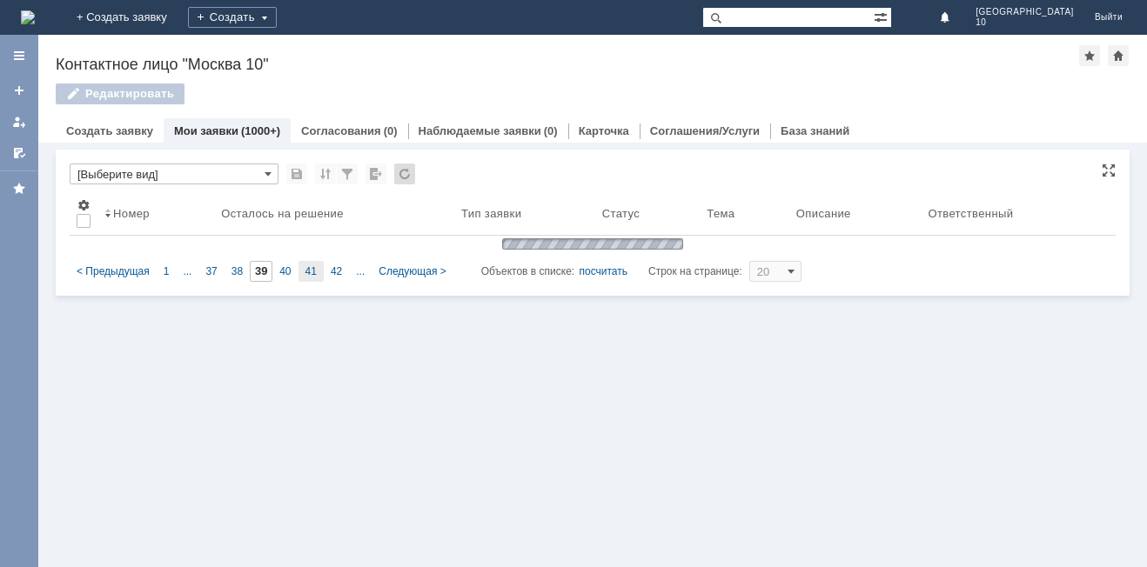
type input "41"
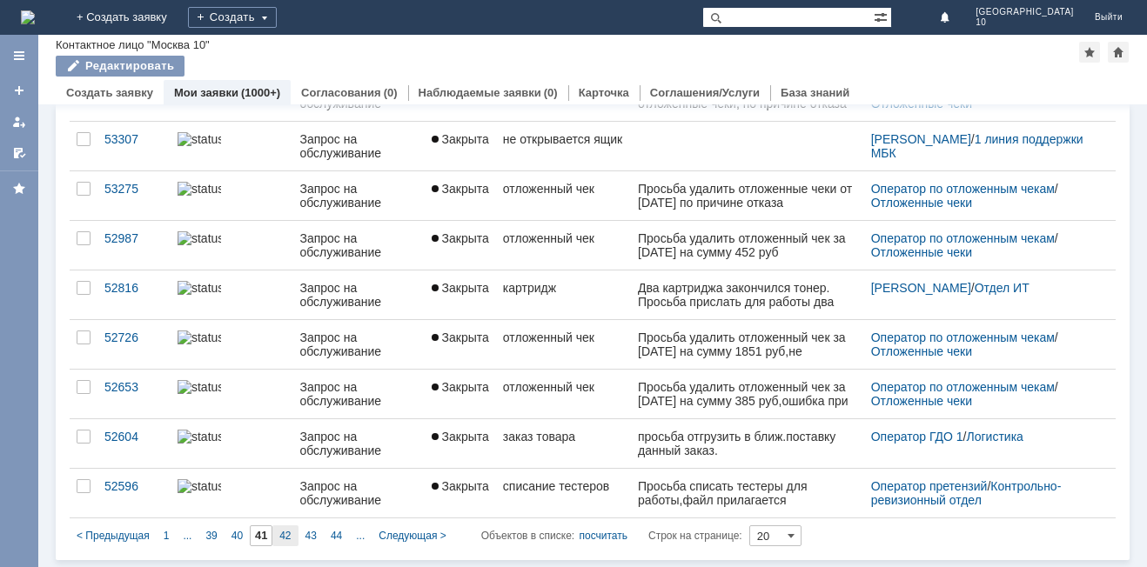
click at [281, 542] on div "42" at bounding box center [284, 535] width 25 height 21
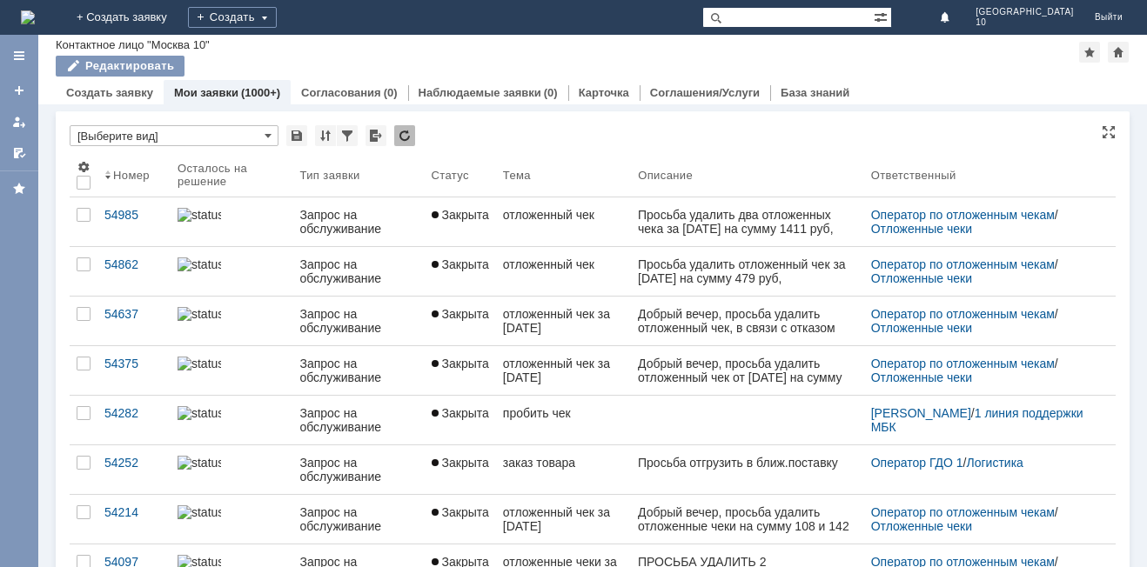
type input "42"
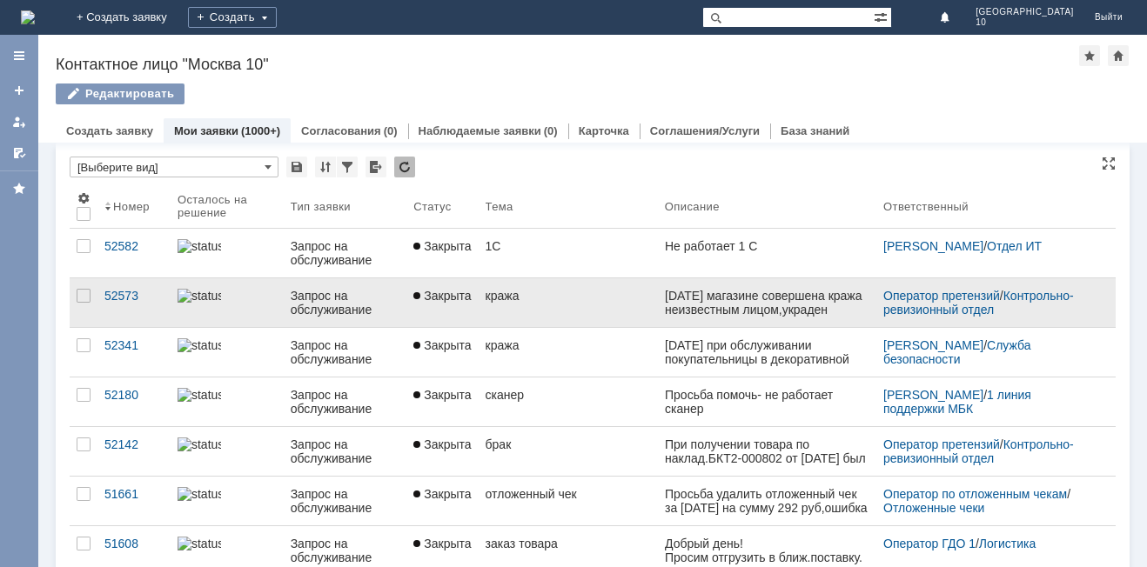
click at [522, 302] on div "кража" at bounding box center [567, 296] width 165 height 14
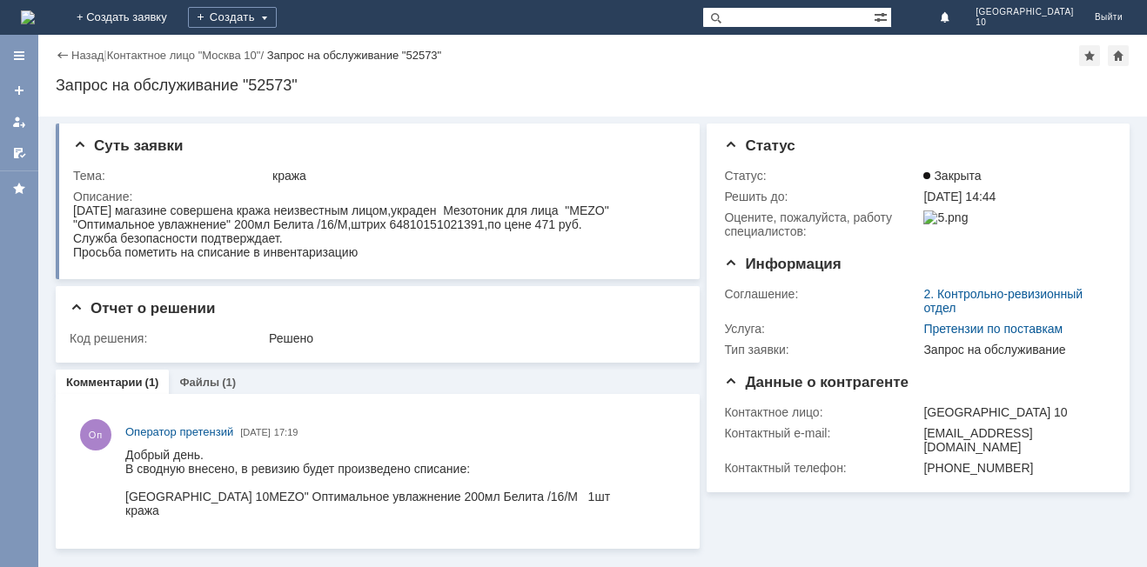
click at [58, 55] on div "Назад" at bounding box center [80, 55] width 48 height 13
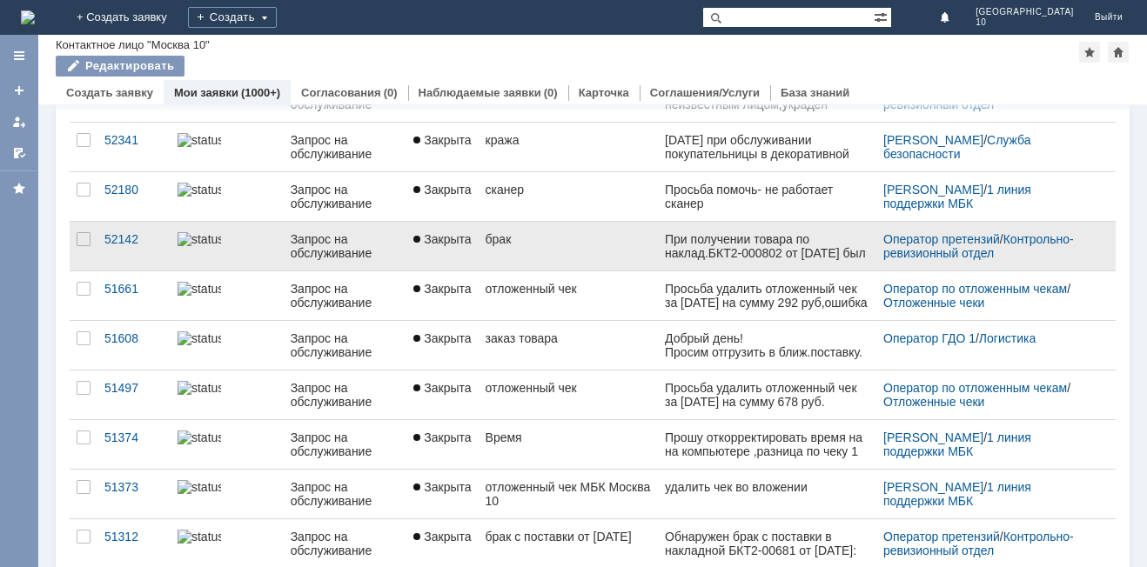
scroll to position [87, 0]
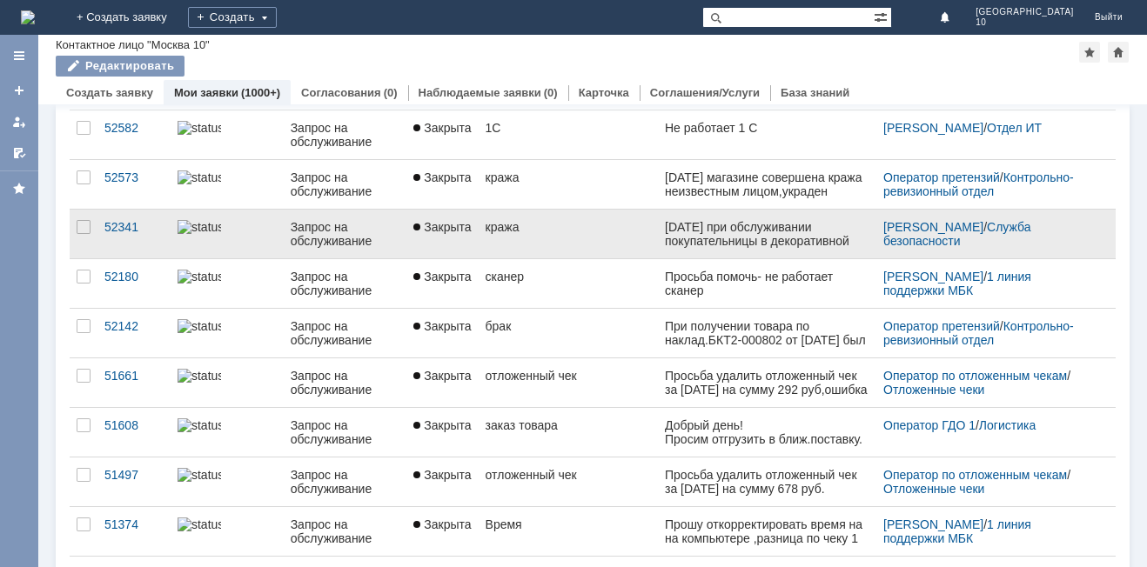
click at [564, 244] on link "кража" at bounding box center [568, 234] width 179 height 49
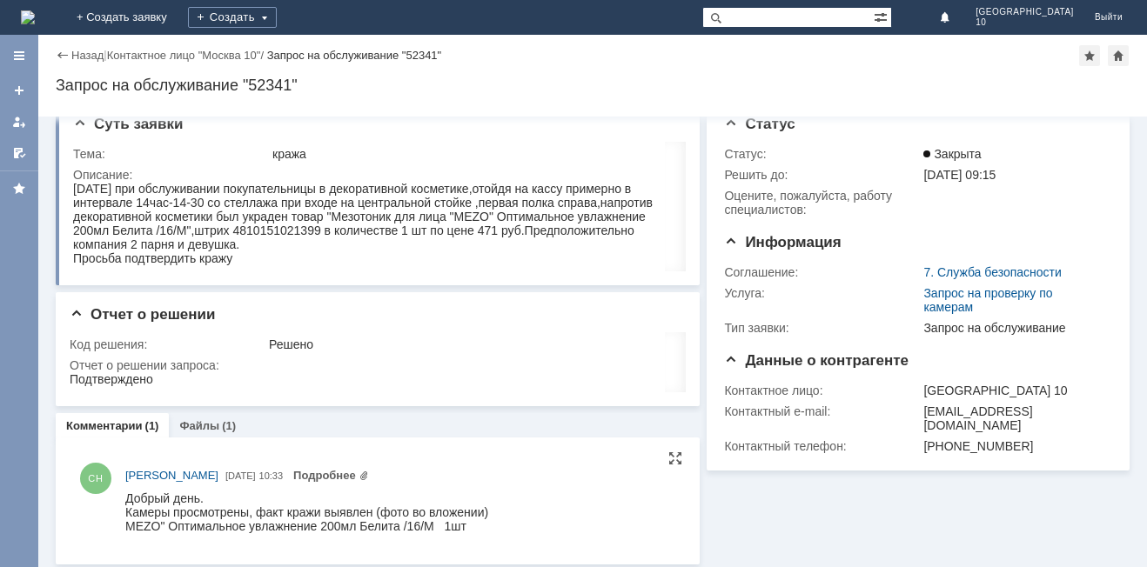
scroll to position [28, 0]
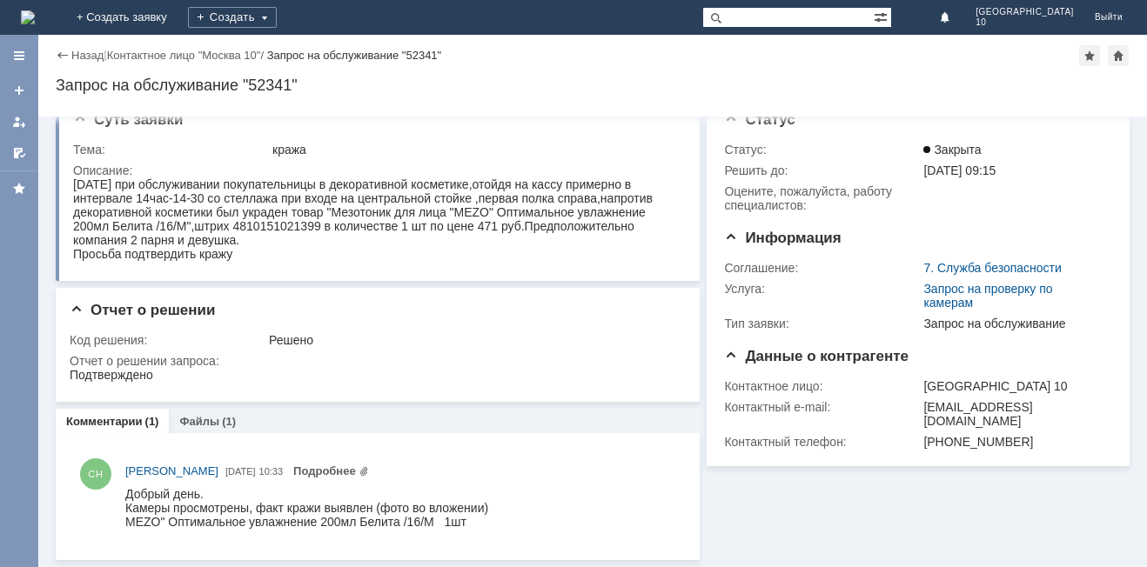
click at [59, 59] on div "Назад" at bounding box center [80, 55] width 48 height 13
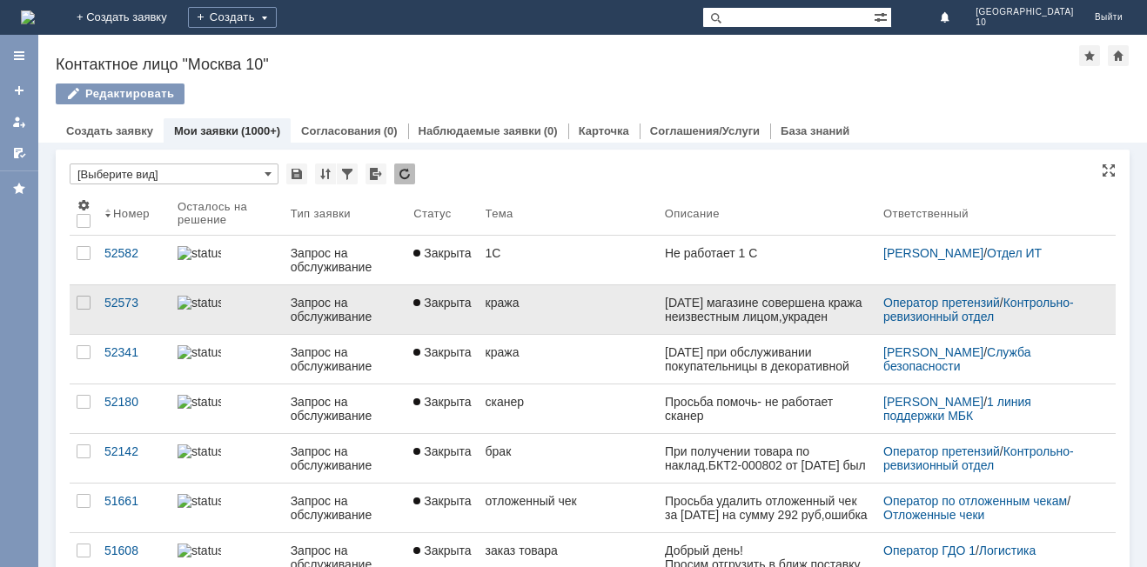
click at [585, 327] on link "кража" at bounding box center [568, 309] width 179 height 49
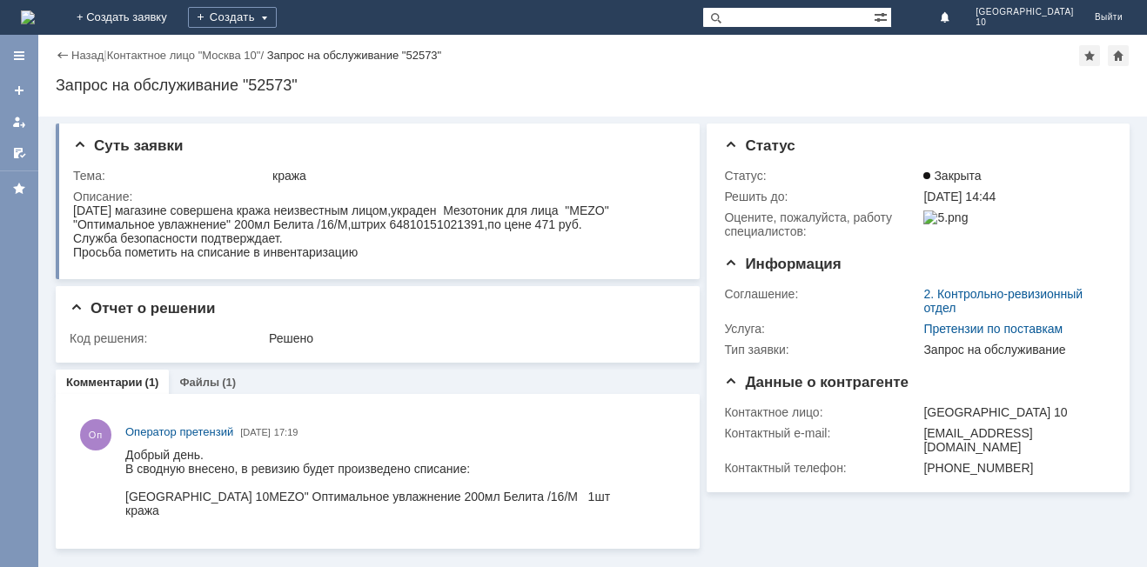
click at [61, 52] on div "Назад" at bounding box center [80, 55] width 48 height 13
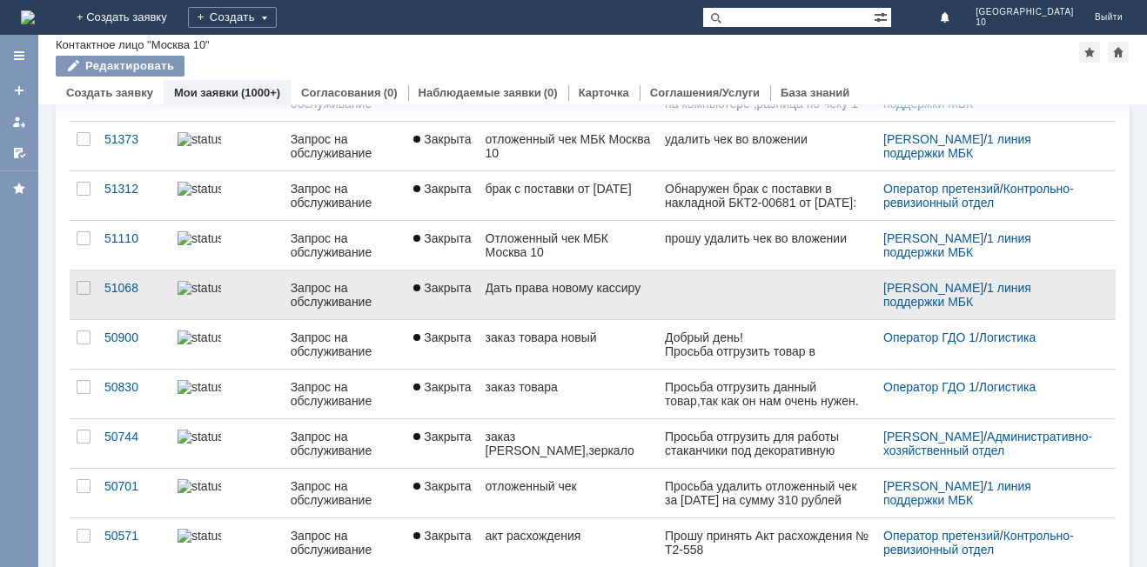
click at [547, 293] on div "Дать права новому кассиру" at bounding box center [567, 288] width 165 height 14
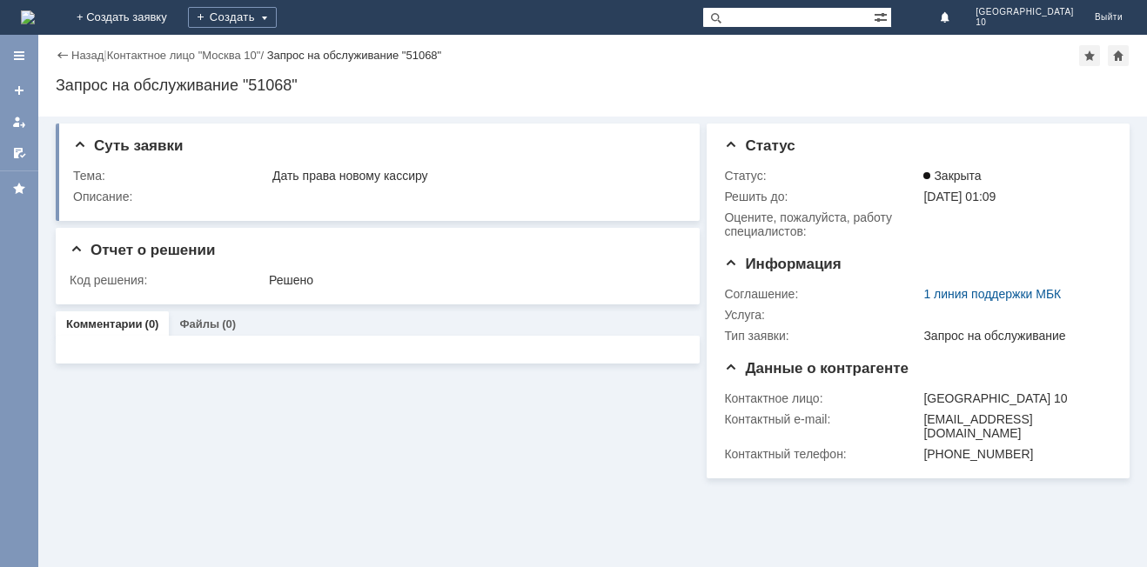
click at [58, 57] on div "Назад" at bounding box center [80, 55] width 48 height 13
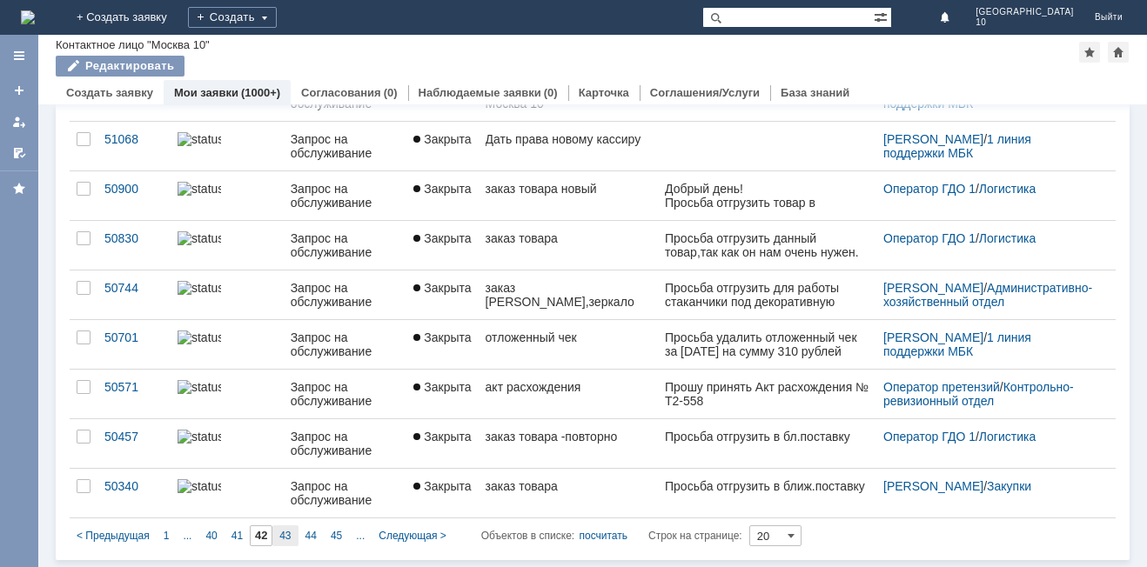
click at [282, 525] on div "43" at bounding box center [284, 535] width 25 height 21
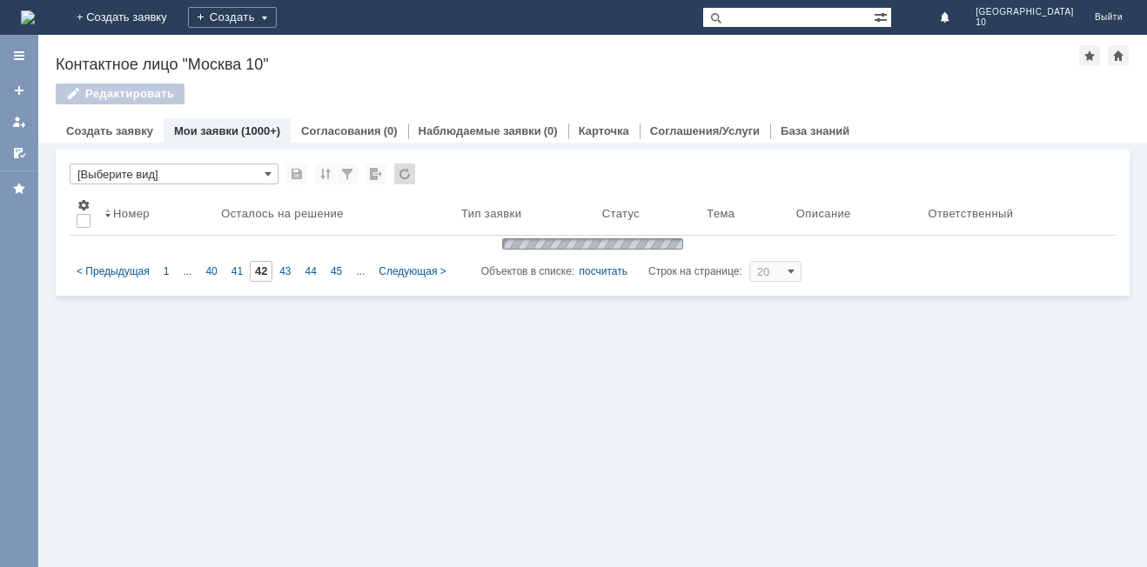
type input "43"
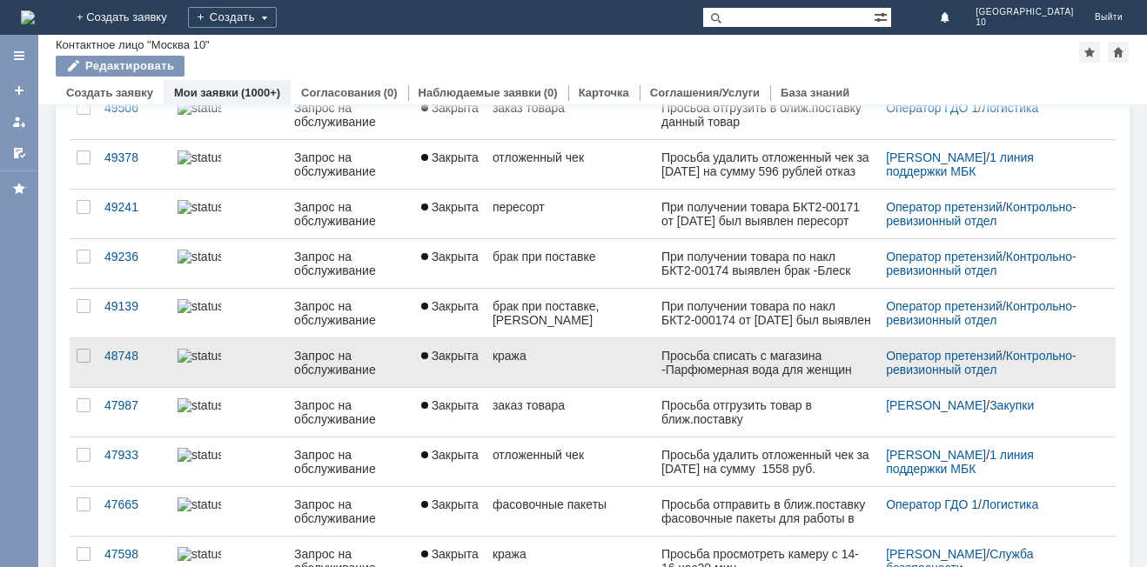
click at [592, 377] on link "кража" at bounding box center [569, 362] width 169 height 49
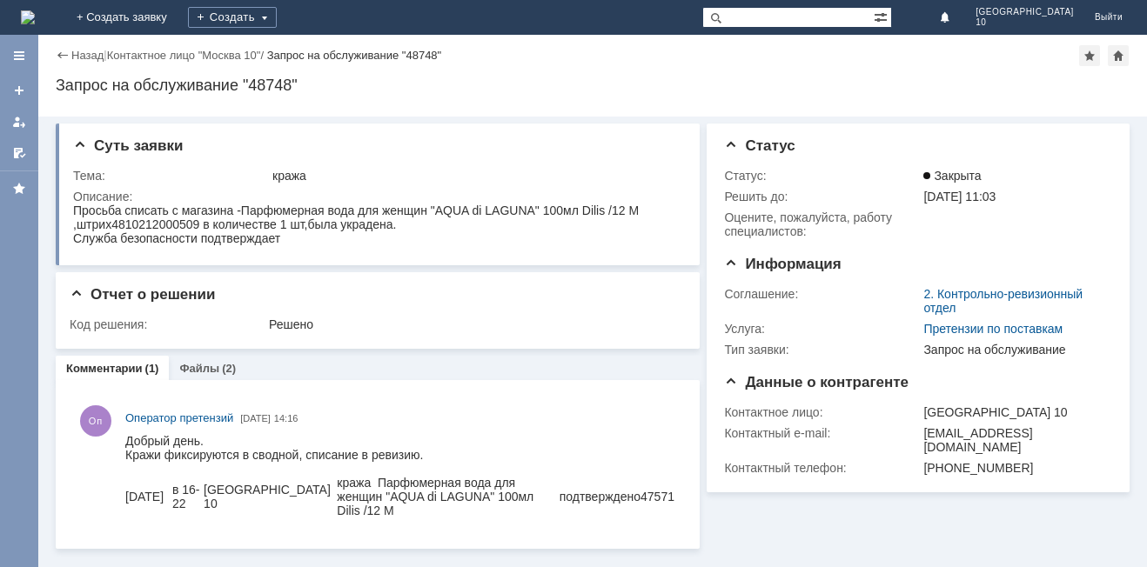
click at [57, 52] on div "Назад" at bounding box center [80, 55] width 48 height 13
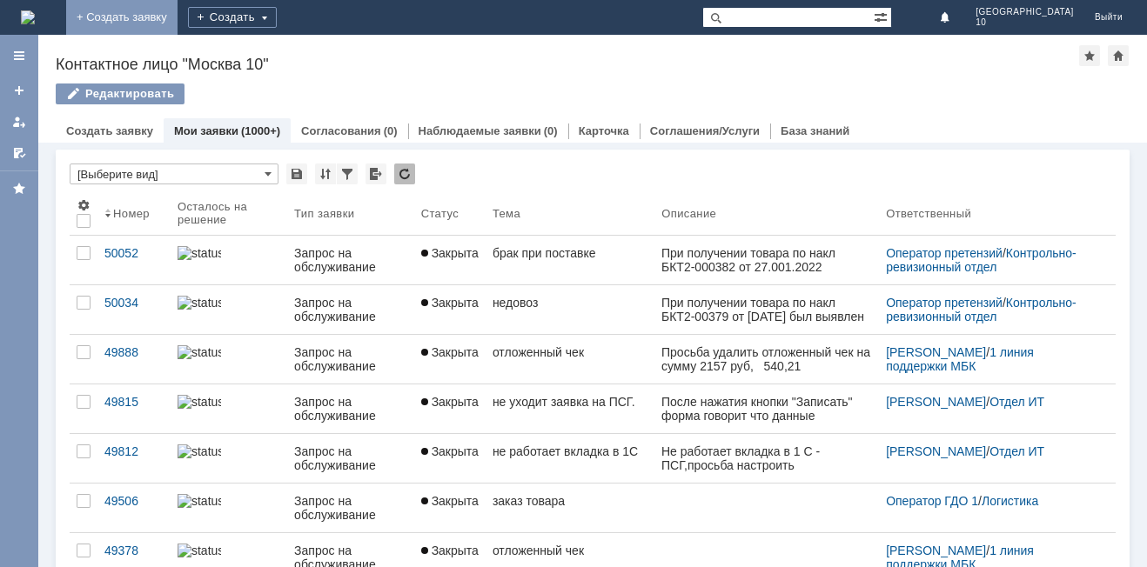
click at [177, 12] on link "+ Создать заявку" at bounding box center [121, 17] width 111 height 35
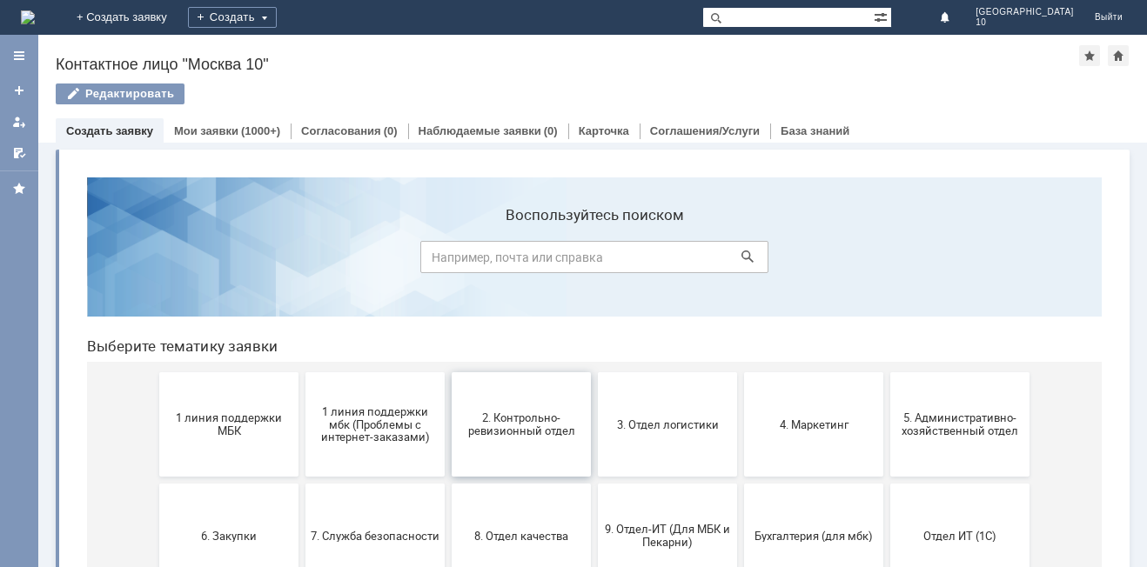
click at [531, 432] on span "2. Контрольно-ревизионный отдел" at bounding box center [521, 425] width 129 height 26
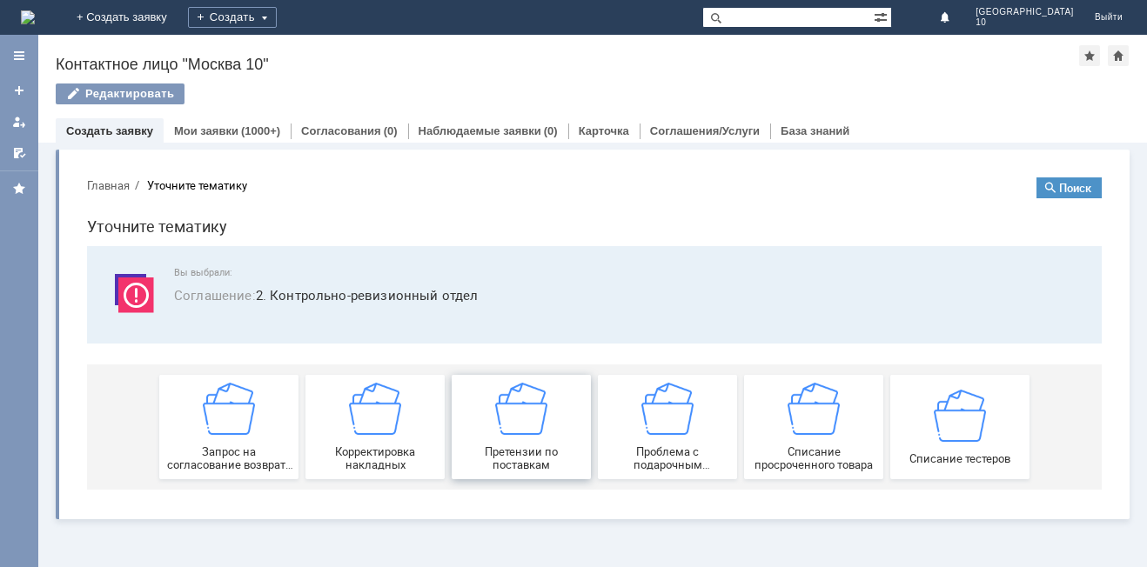
click at [530, 432] on img at bounding box center [521, 409] width 52 height 52
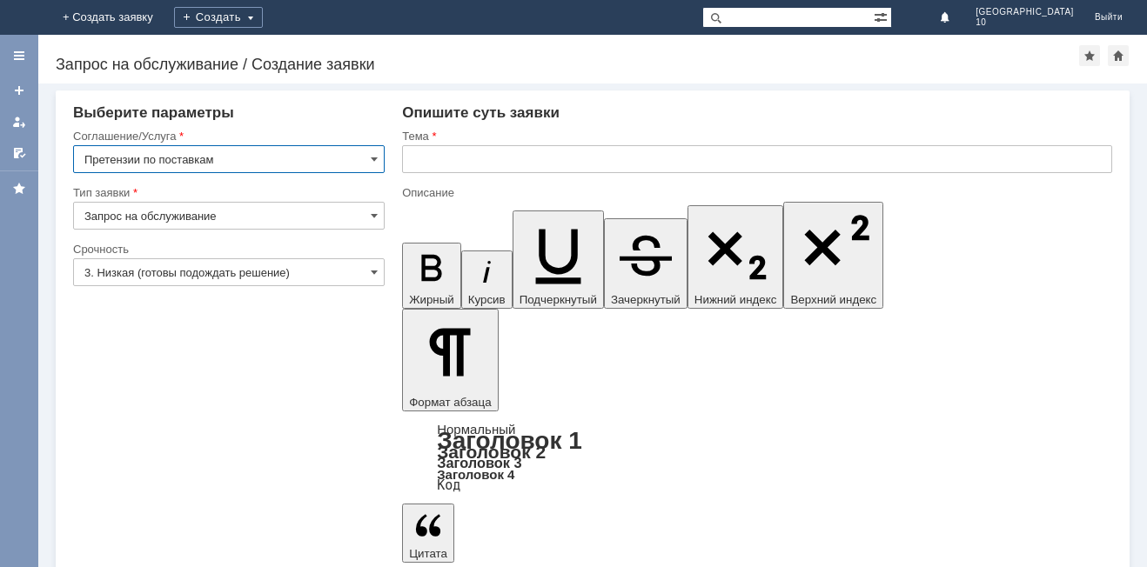
click at [417, 161] on input "text" at bounding box center [757, 159] width 710 height 28
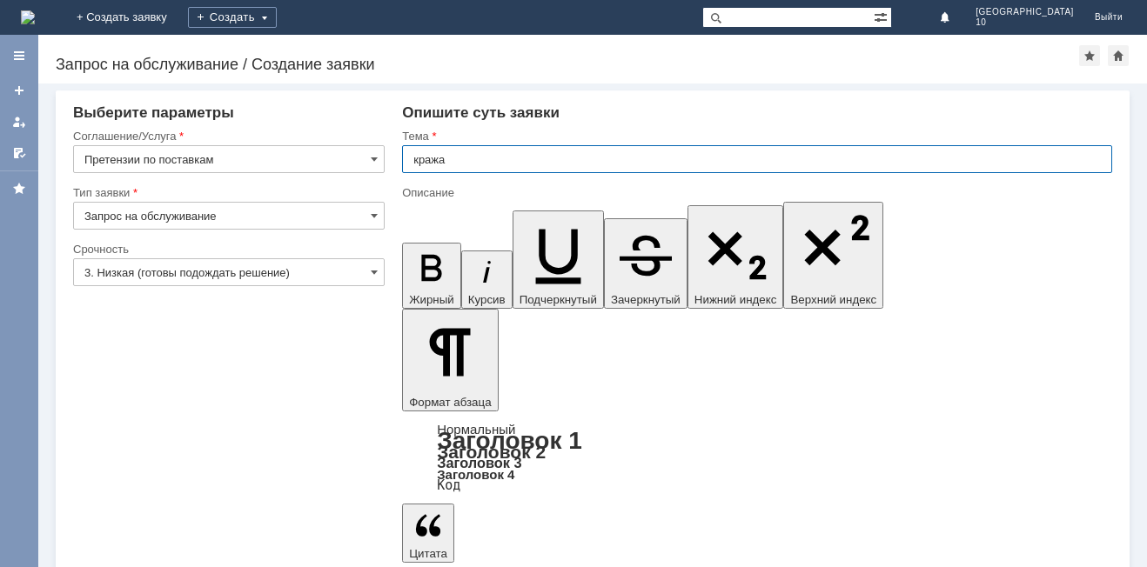
type input "кража"
drag, startPoint x: 424, startPoint y: 4649, endPoint x: 424, endPoint y: 4635, distance: 13.9
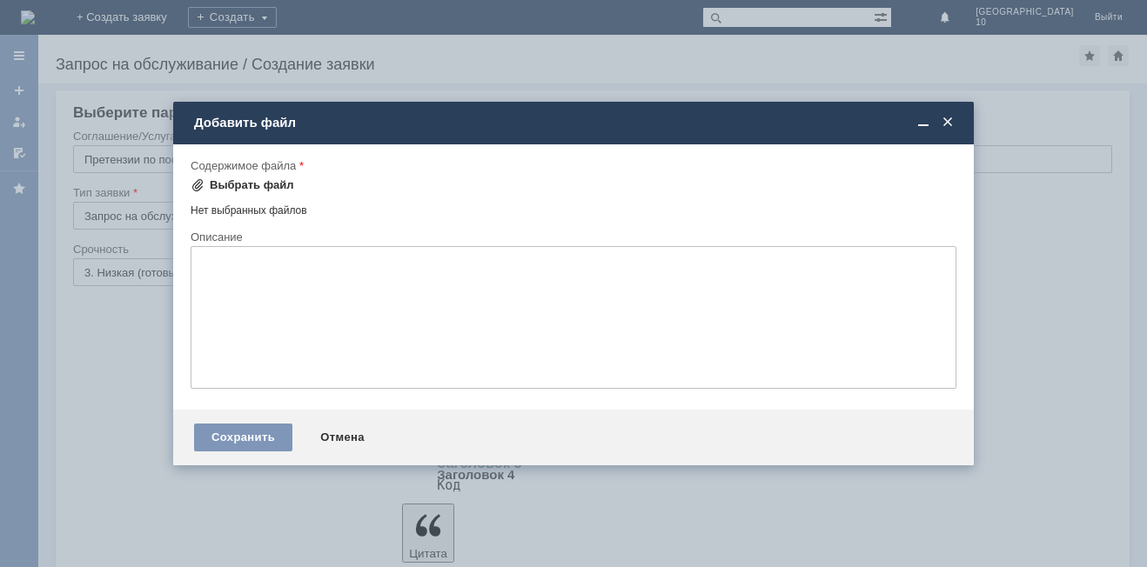
click at [273, 182] on div "Выбрать файл" at bounding box center [252, 185] width 84 height 14
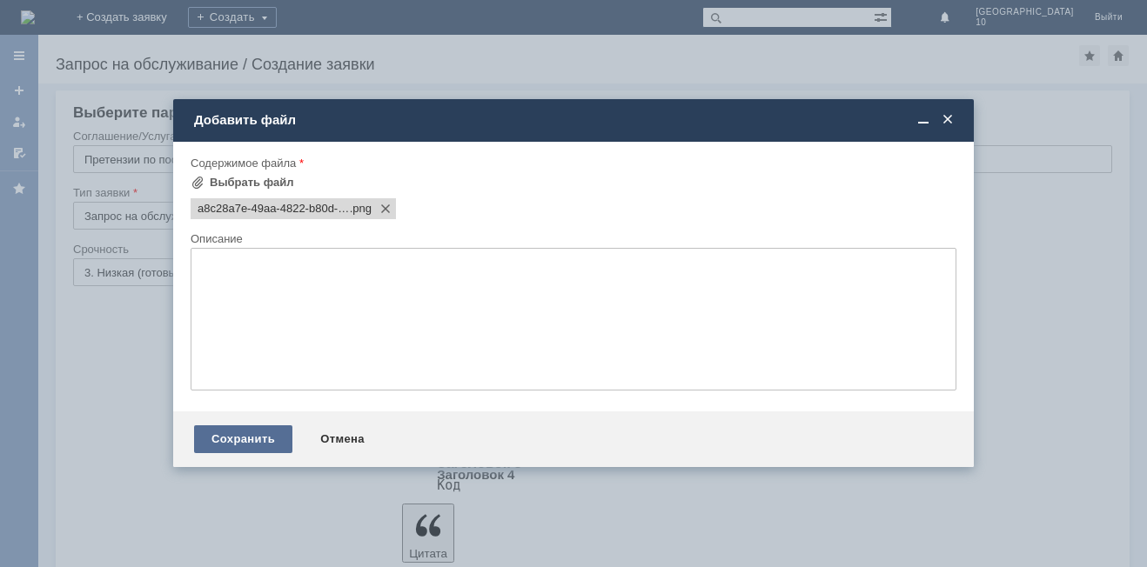
click at [247, 442] on div "Сохранить" at bounding box center [243, 439] width 98 height 28
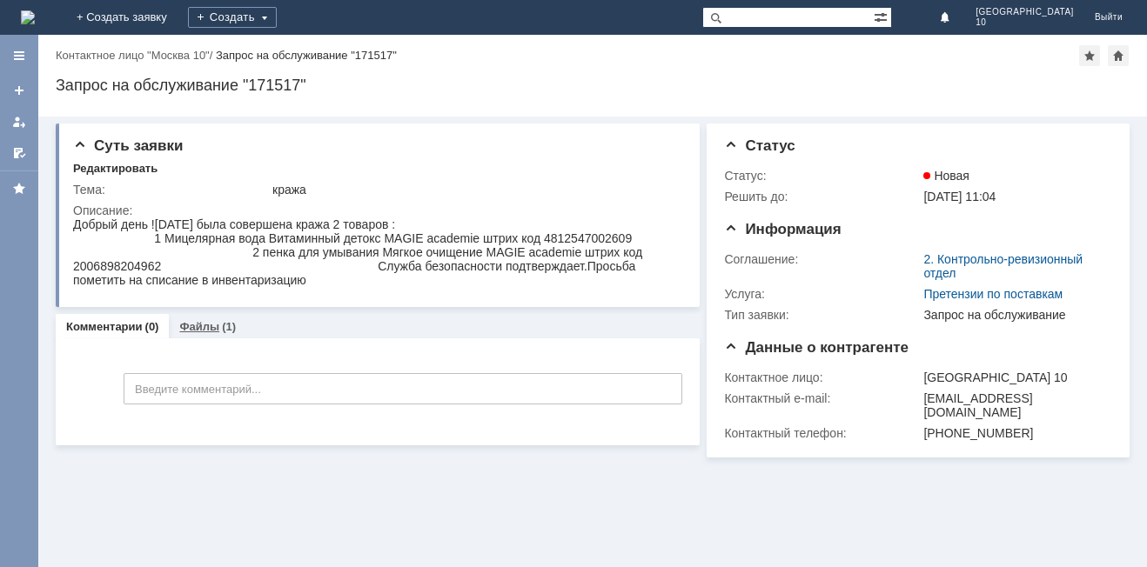
click at [222, 326] on div "(1)" at bounding box center [229, 326] width 14 height 13
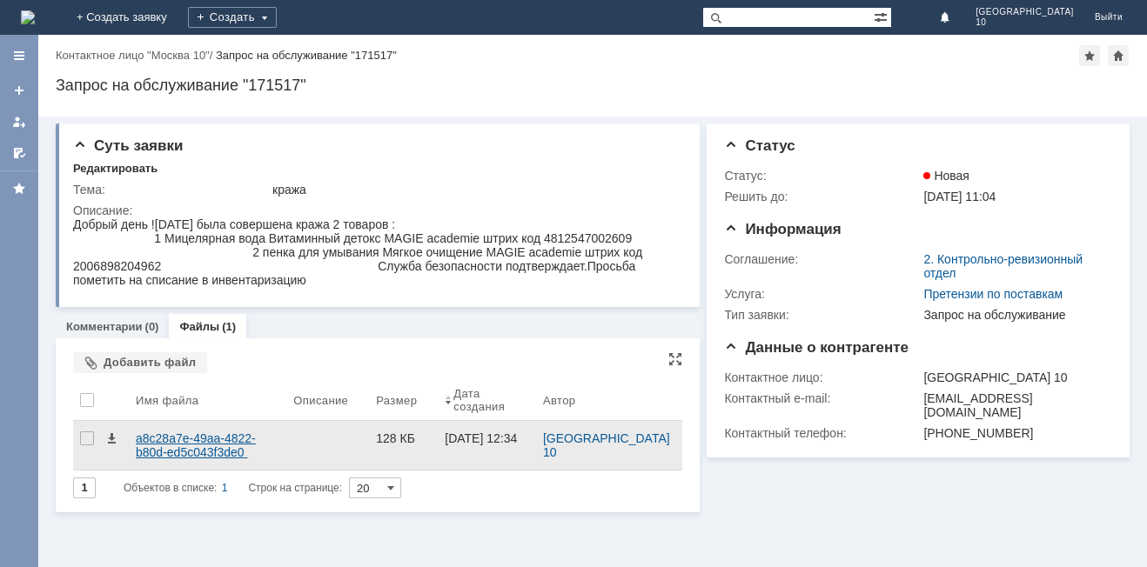
click at [198, 448] on div "a8c28a7e-49aa-4822-b80d-ed5c043f3de0 (1).png" at bounding box center [208, 446] width 144 height 28
